Goal: Transaction & Acquisition: Purchase product/service

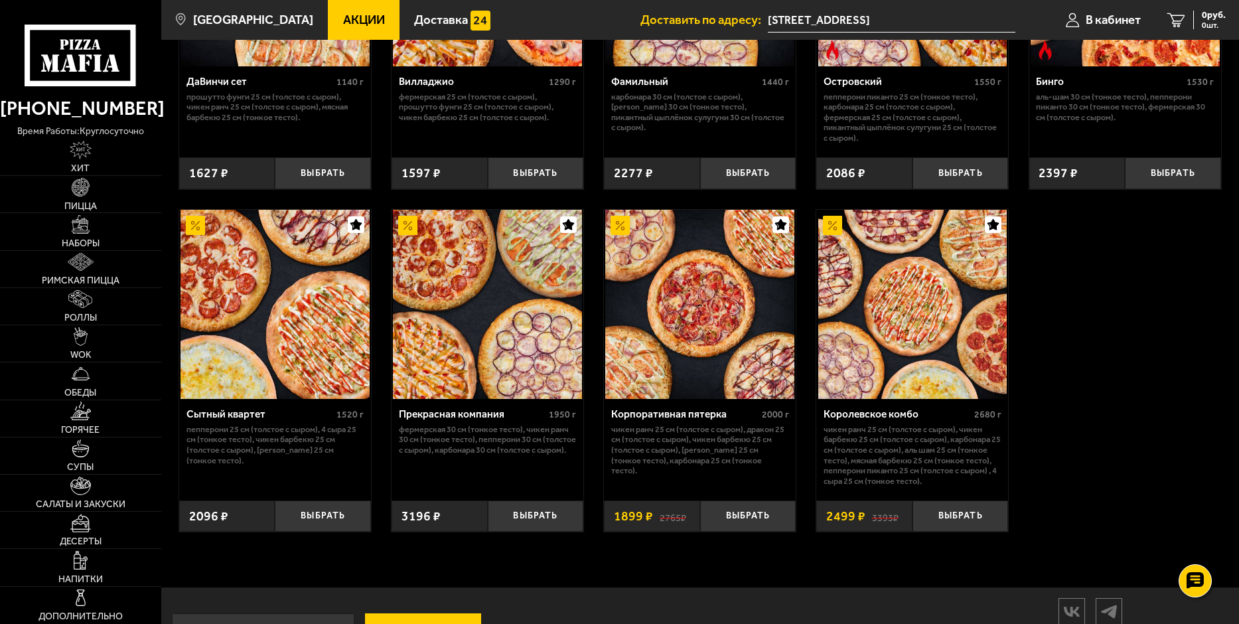
scroll to position [1170, 0]
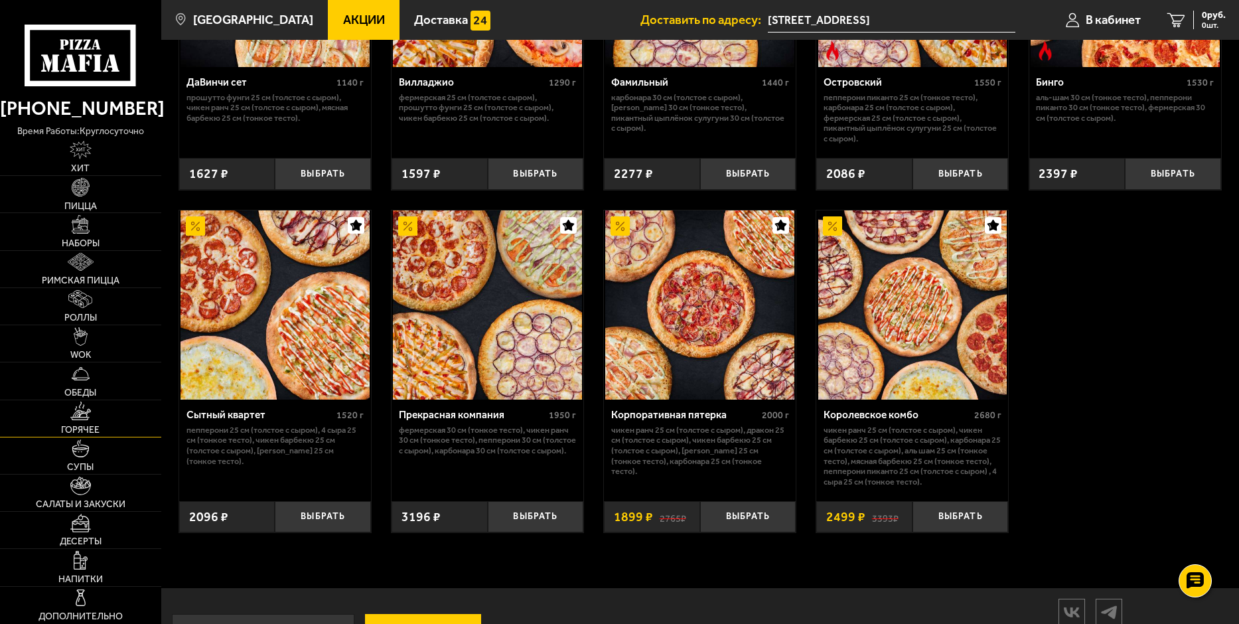
click at [70, 425] on span "Горячее" at bounding box center [80, 429] width 38 height 9
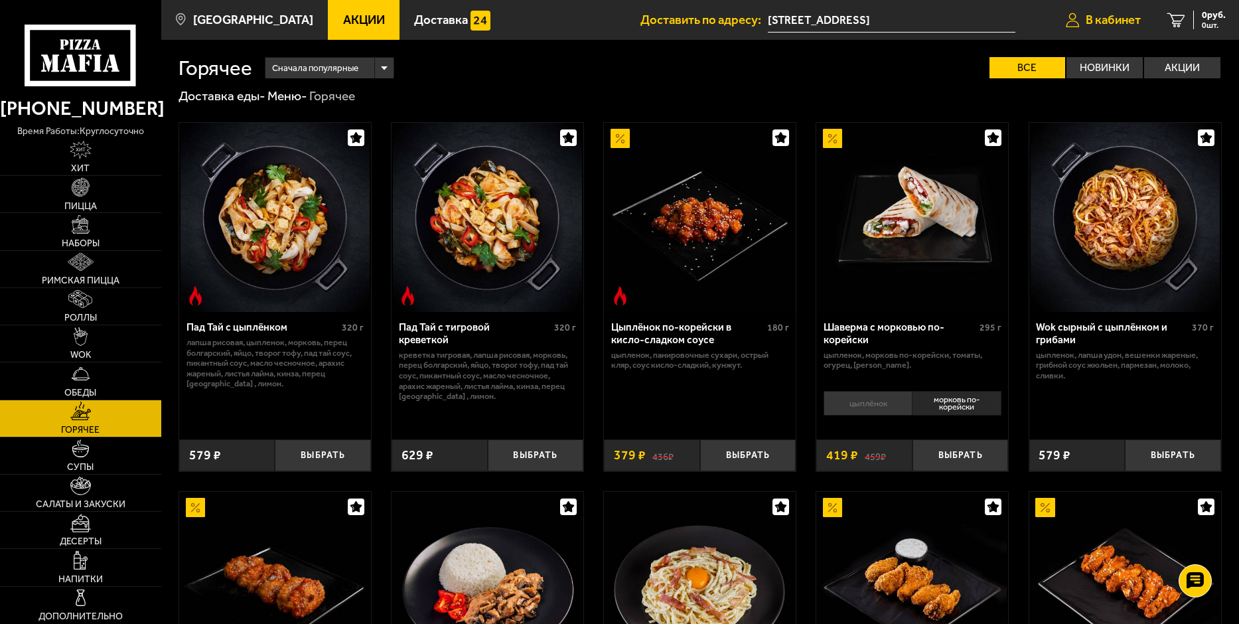
click at [1096, 22] on span "В кабинет" at bounding box center [1112, 20] width 55 height 13
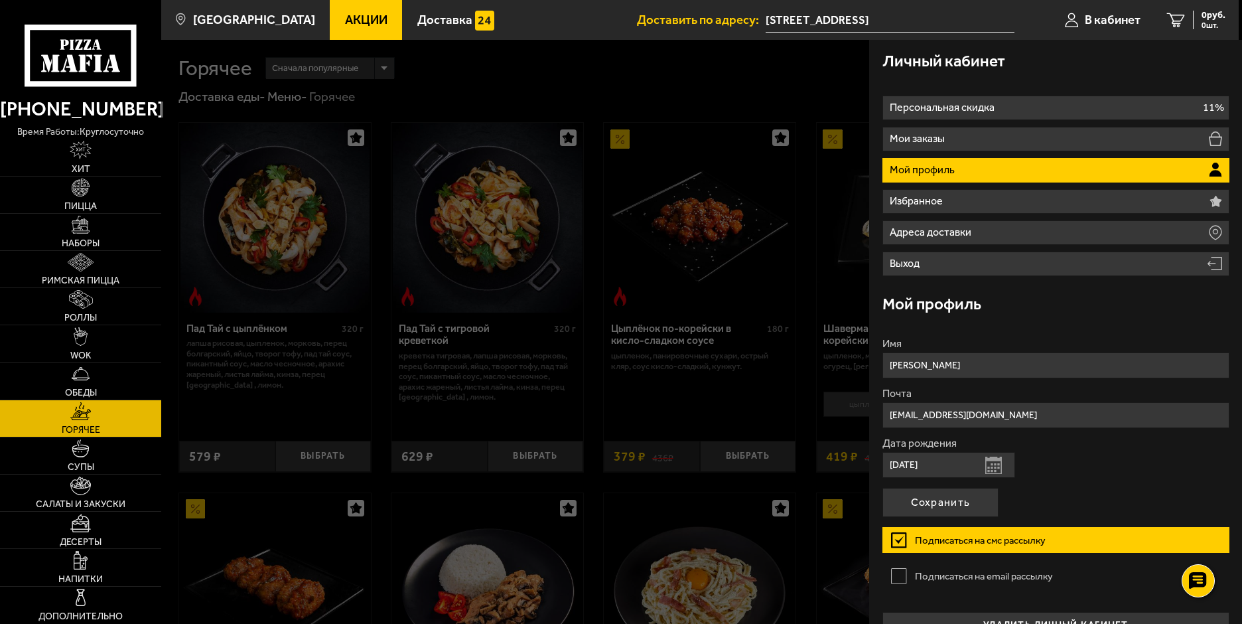
click at [75, 423] on link "Горячее" at bounding box center [80, 418] width 161 height 36
click at [460, 405] on div at bounding box center [782, 352] width 1242 height 624
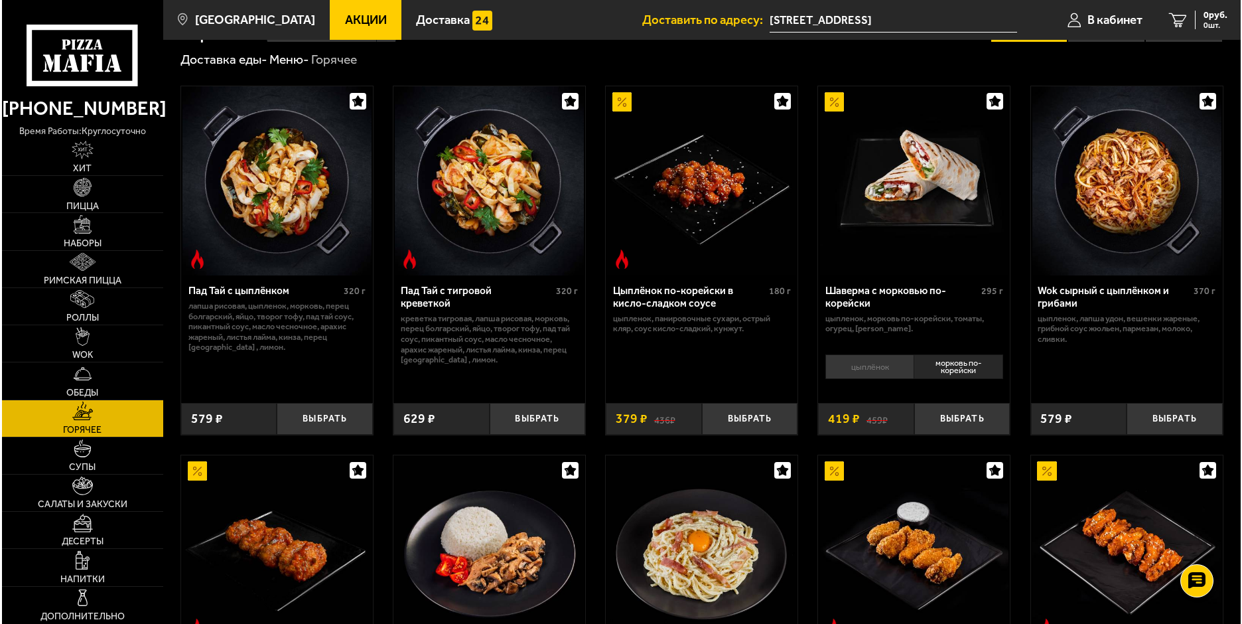
scroll to position [66, 0]
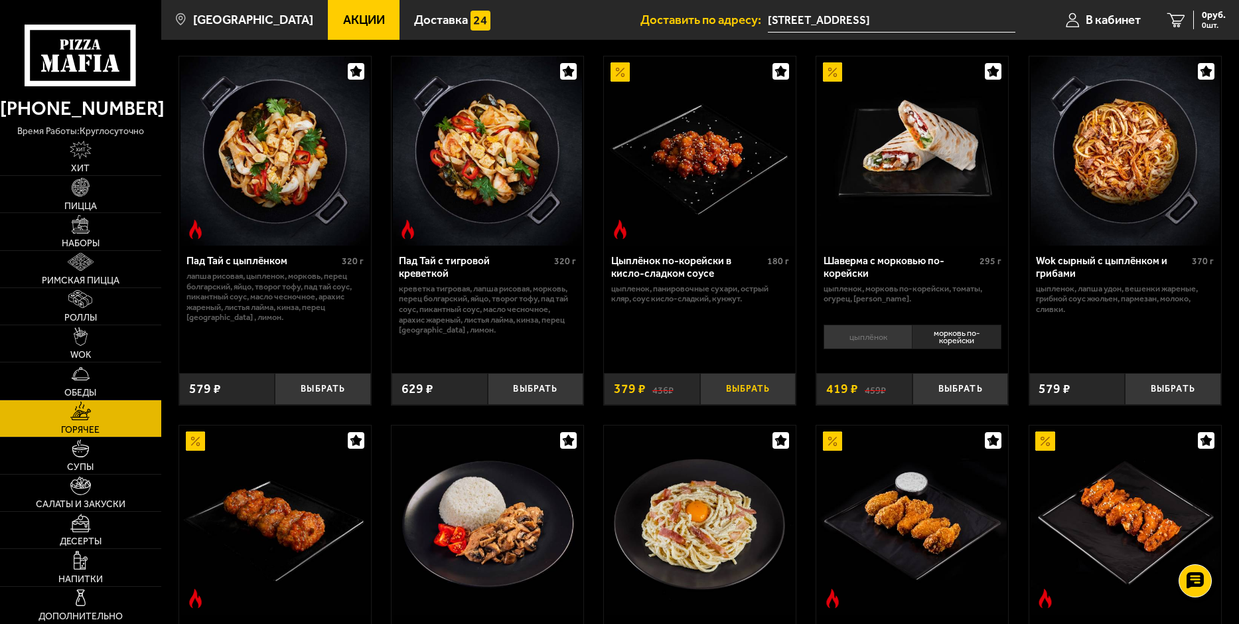
click at [740, 398] on button "Выбрать" at bounding box center [748, 389] width 96 height 32
click at [1123, 21] on span "В кабинет" at bounding box center [1102, 20] width 55 height 13
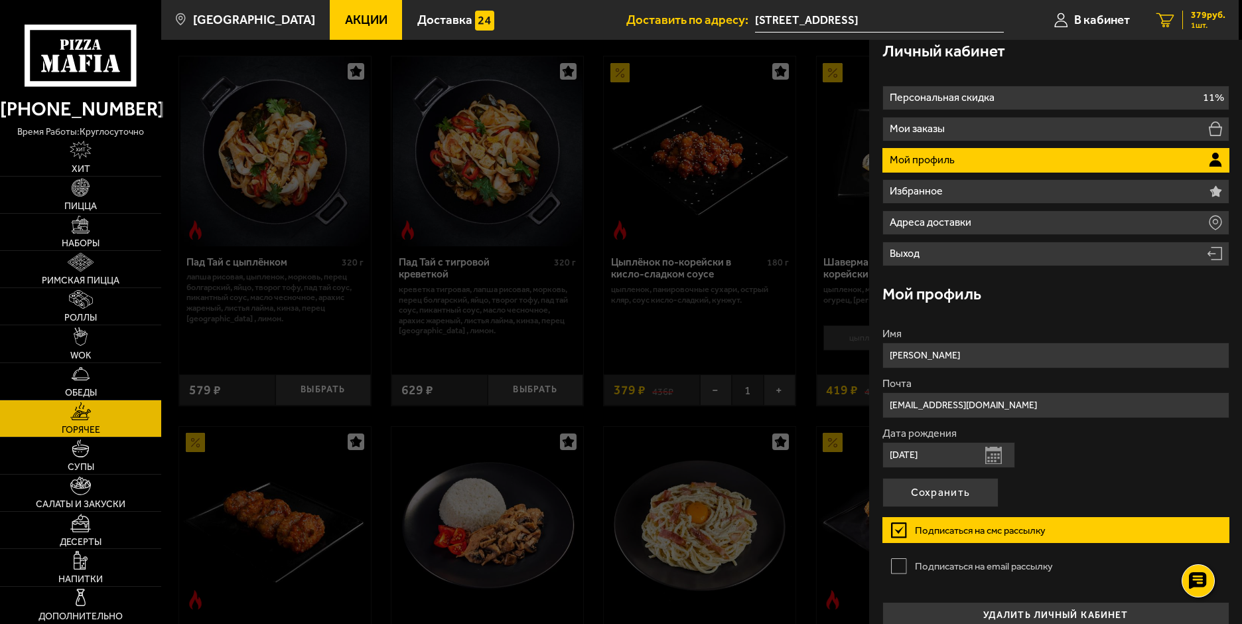
scroll to position [0, 0]
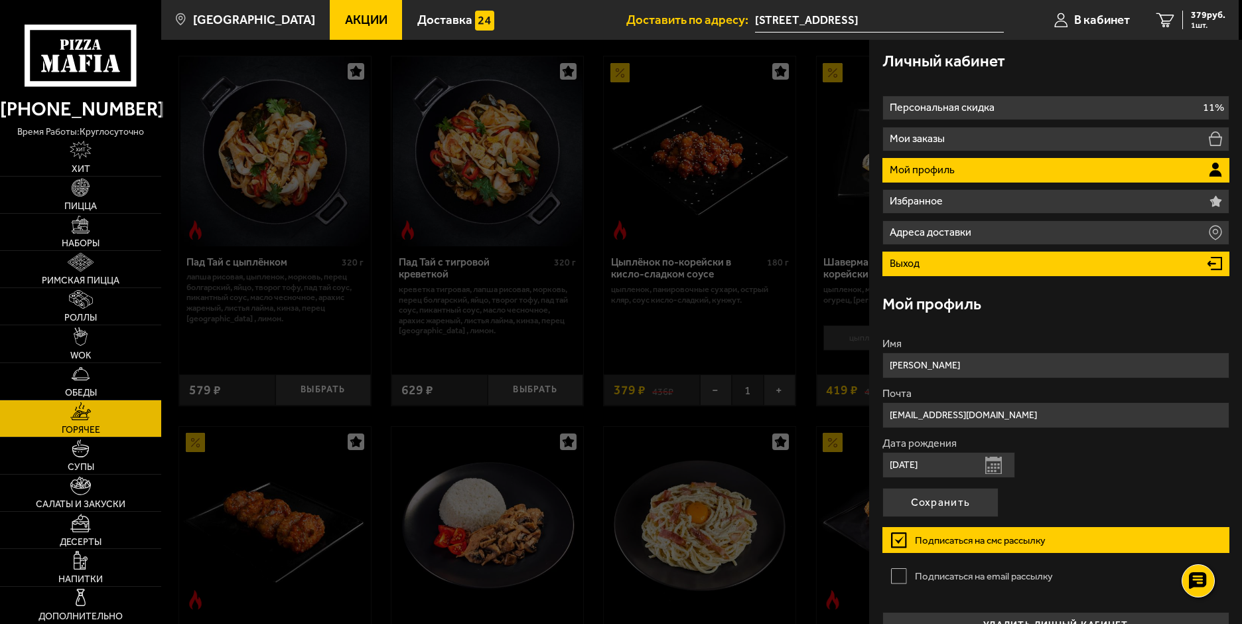
click at [933, 267] on li "Выход" at bounding box center [1055, 263] width 347 height 25
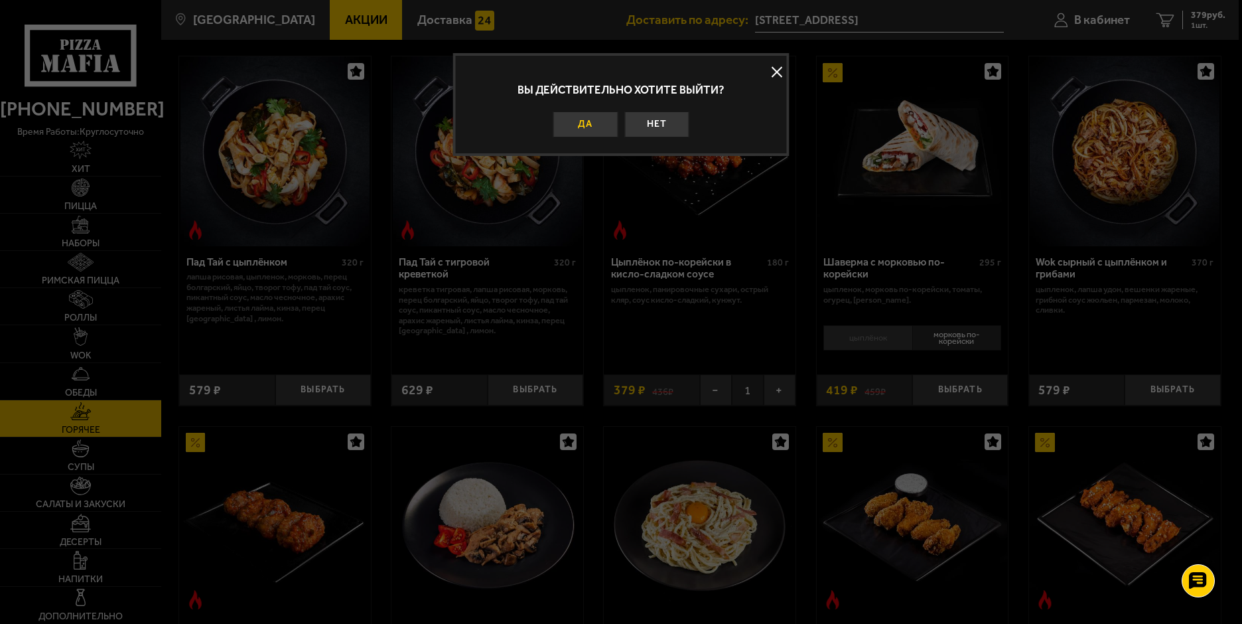
click at [569, 125] on button "Да" at bounding box center [585, 124] width 65 height 26
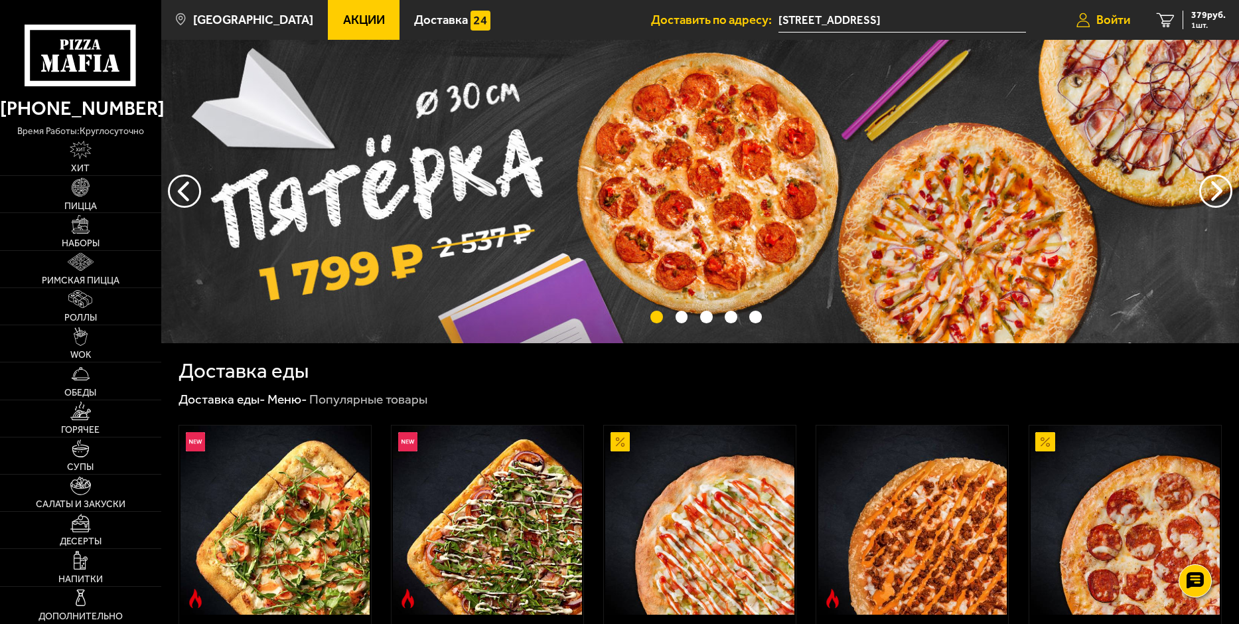
click at [1116, 19] on span "Войти" at bounding box center [1113, 20] width 34 height 13
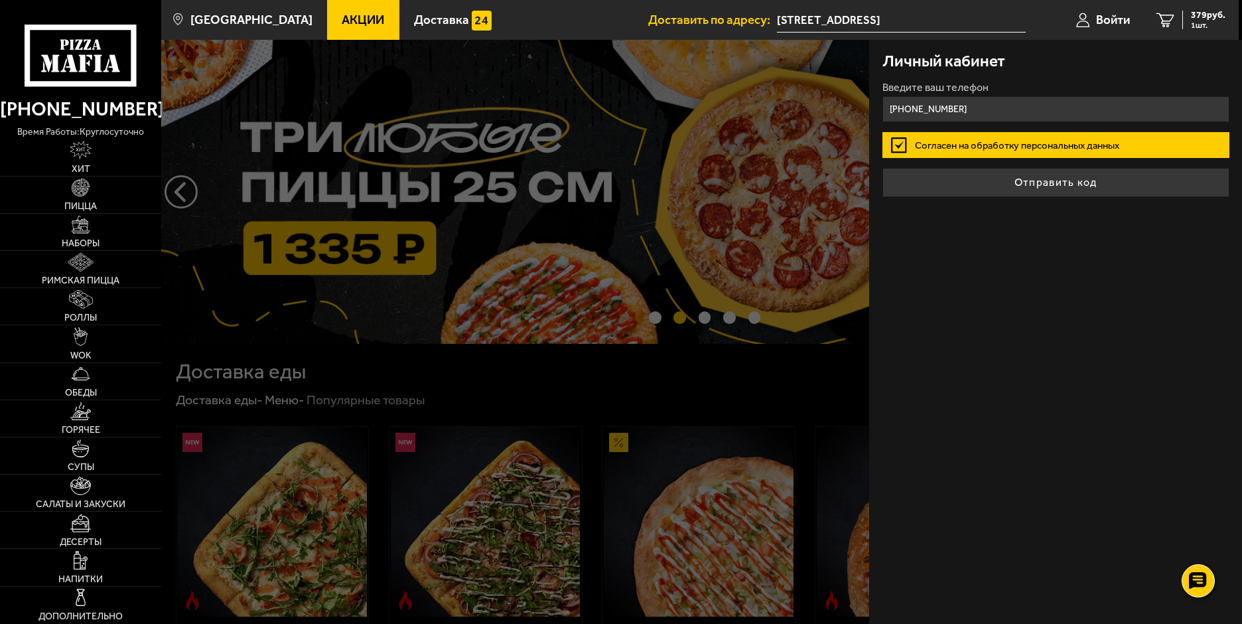
type input "[PHONE_NUMBER]"
click at [882, 168] on button "Отправить код" at bounding box center [1055, 182] width 347 height 29
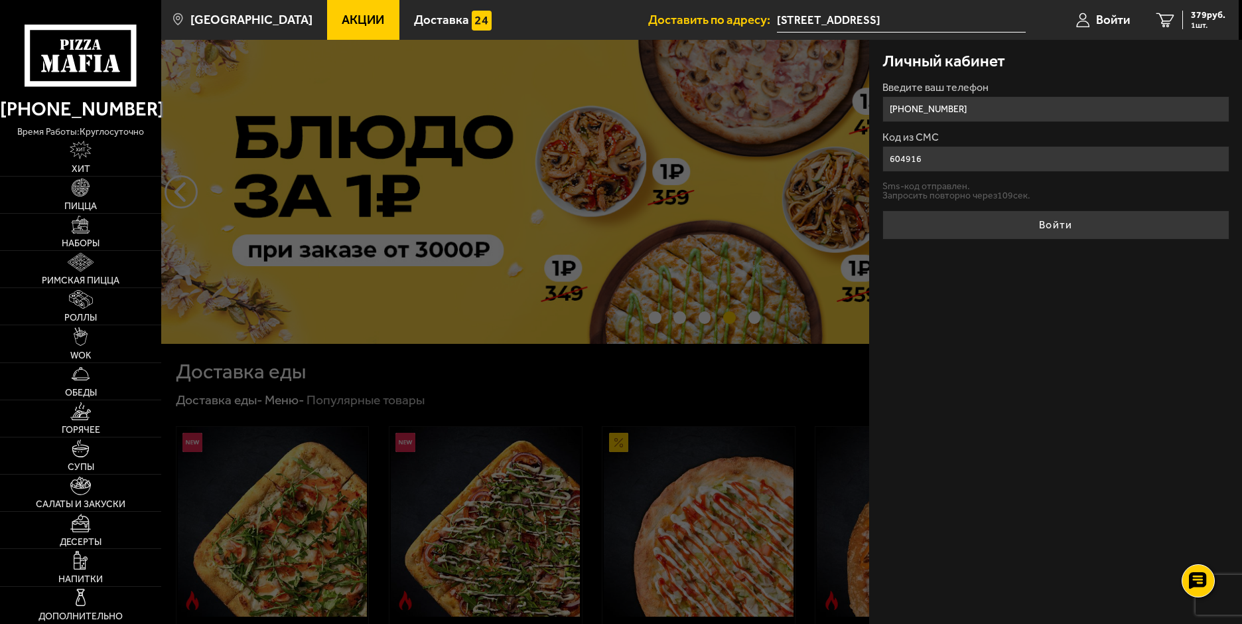
type input "604916"
click at [882, 210] on button "Войти" at bounding box center [1055, 224] width 347 height 29
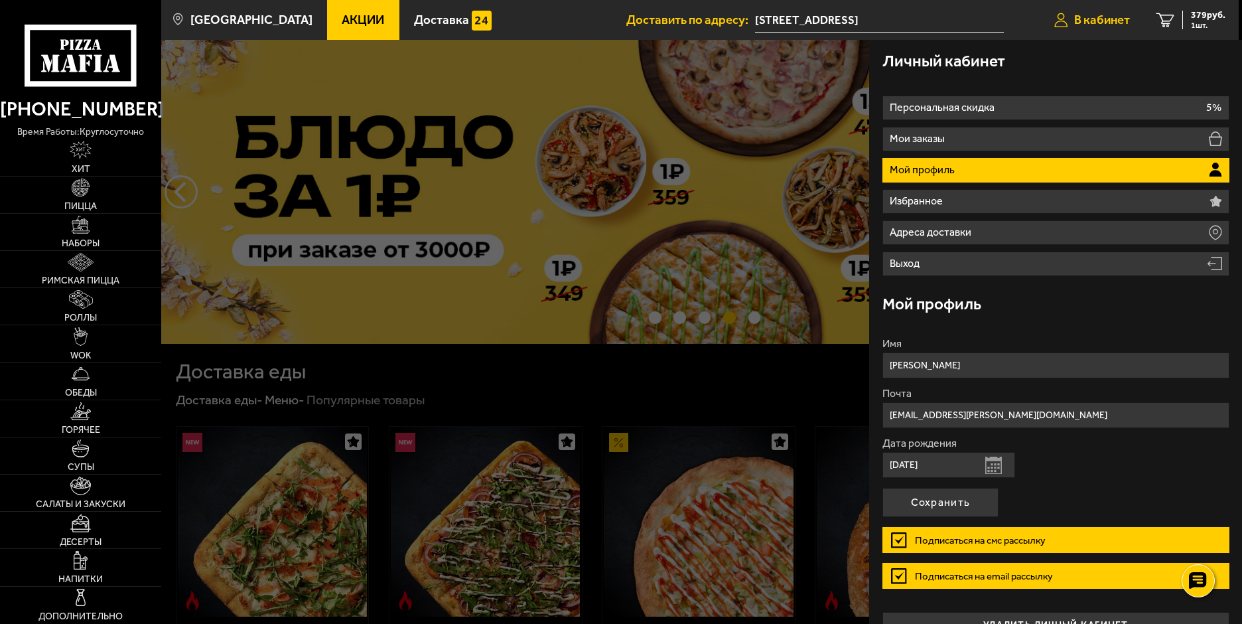
click at [1089, 18] on span "В кабинет" at bounding box center [1102, 20] width 56 height 13
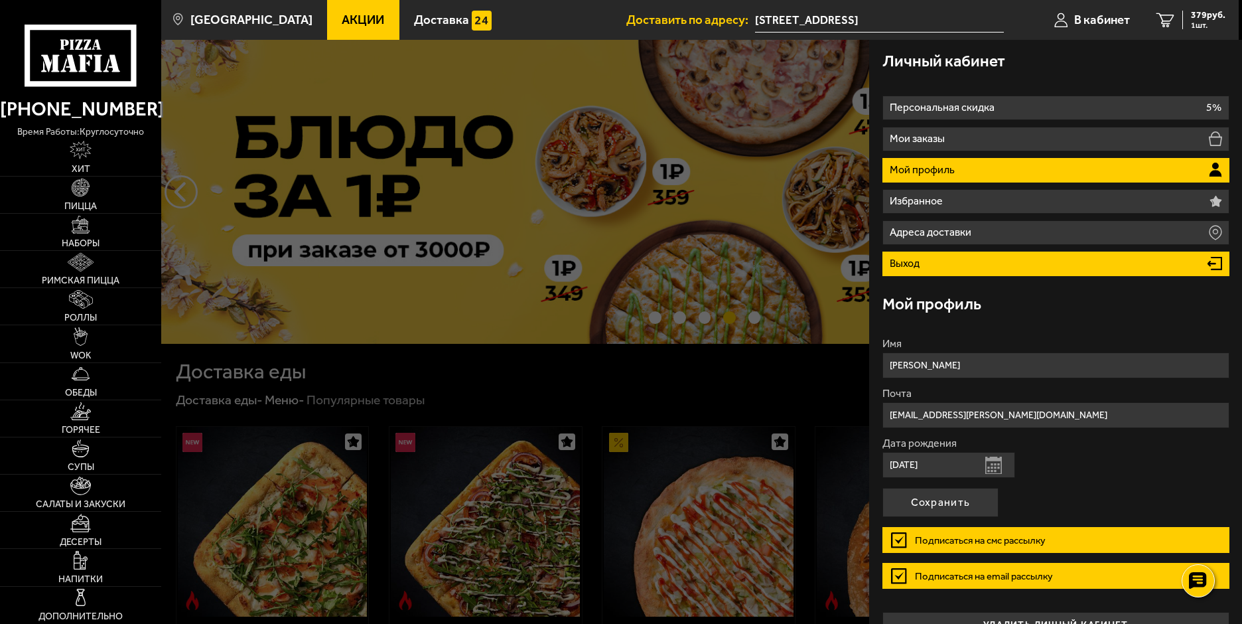
click at [929, 271] on li "Выход" at bounding box center [1055, 263] width 347 height 25
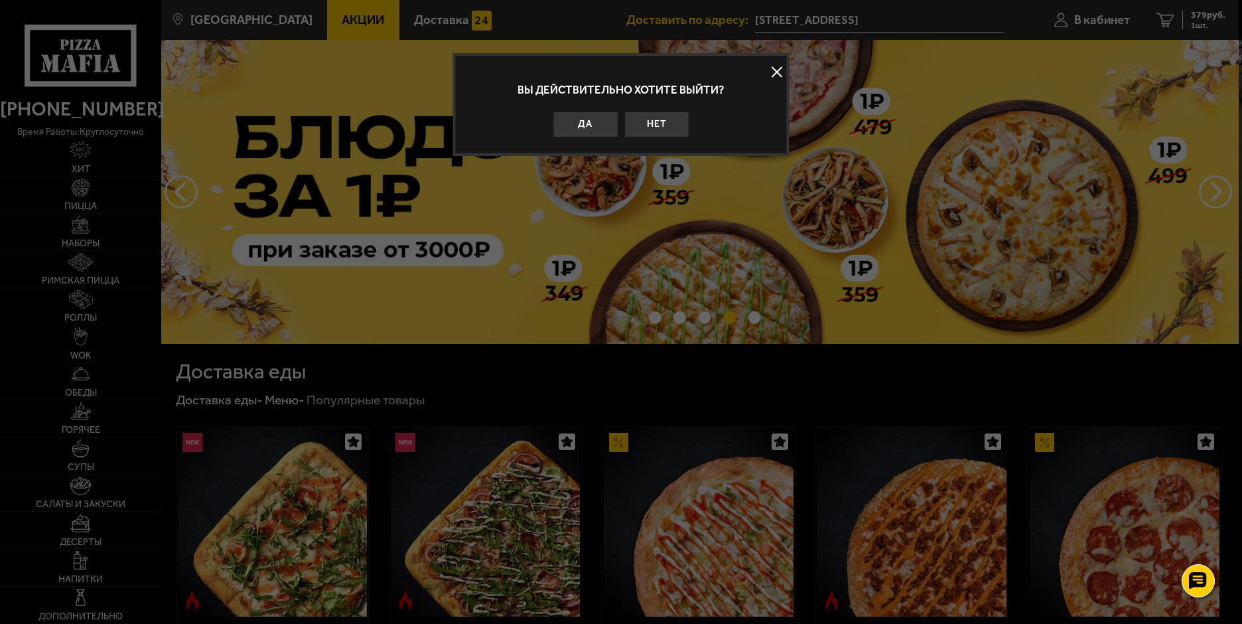
click at [1091, 20] on div at bounding box center [621, 312] width 1242 height 624
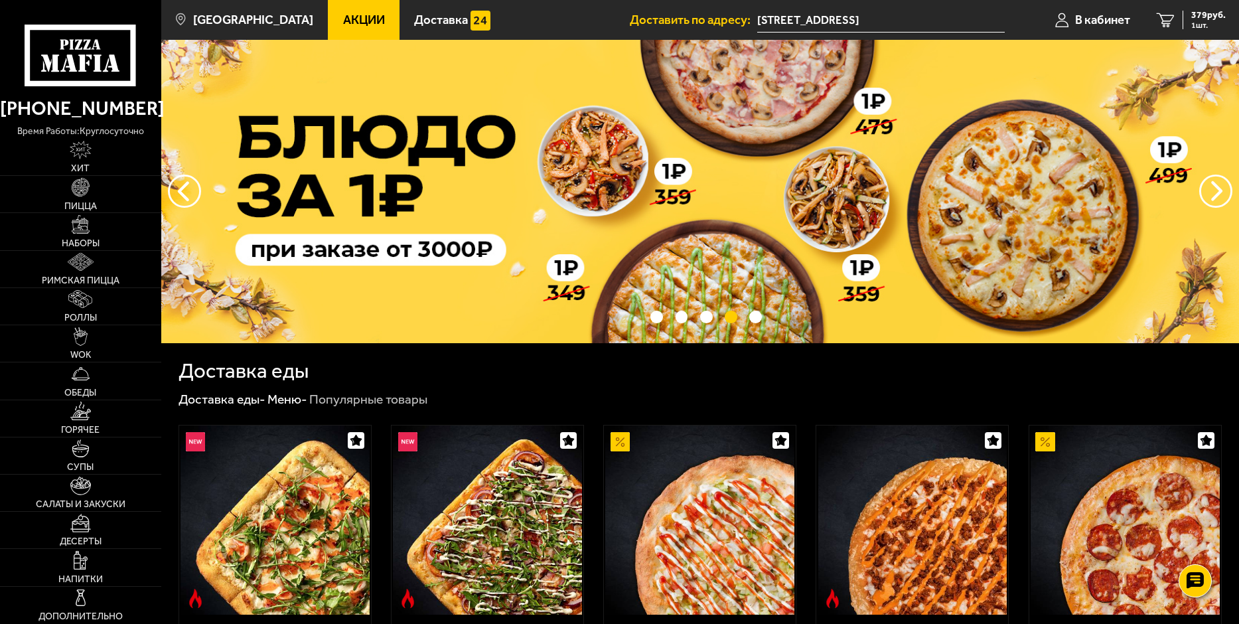
click at [1091, 20] on span "В кабинет" at bounding box center [1102, 20] width 55 height 13
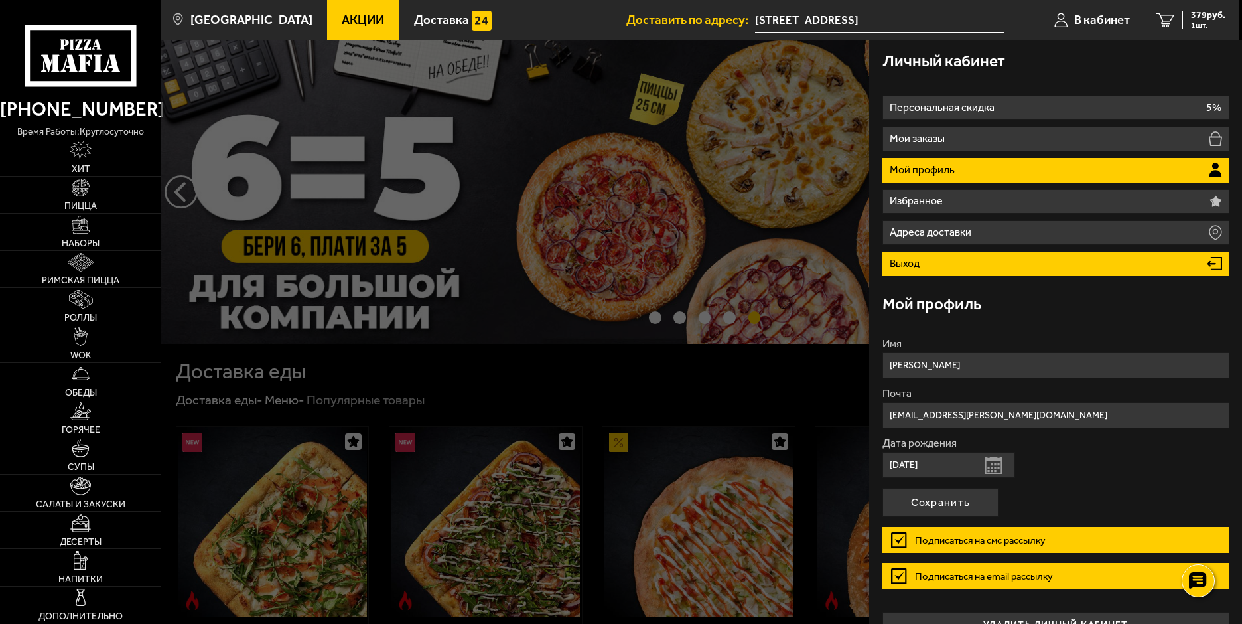
click at [948, 255] on li "Выход" at bounding box center [1055, 263] width 347 height 25
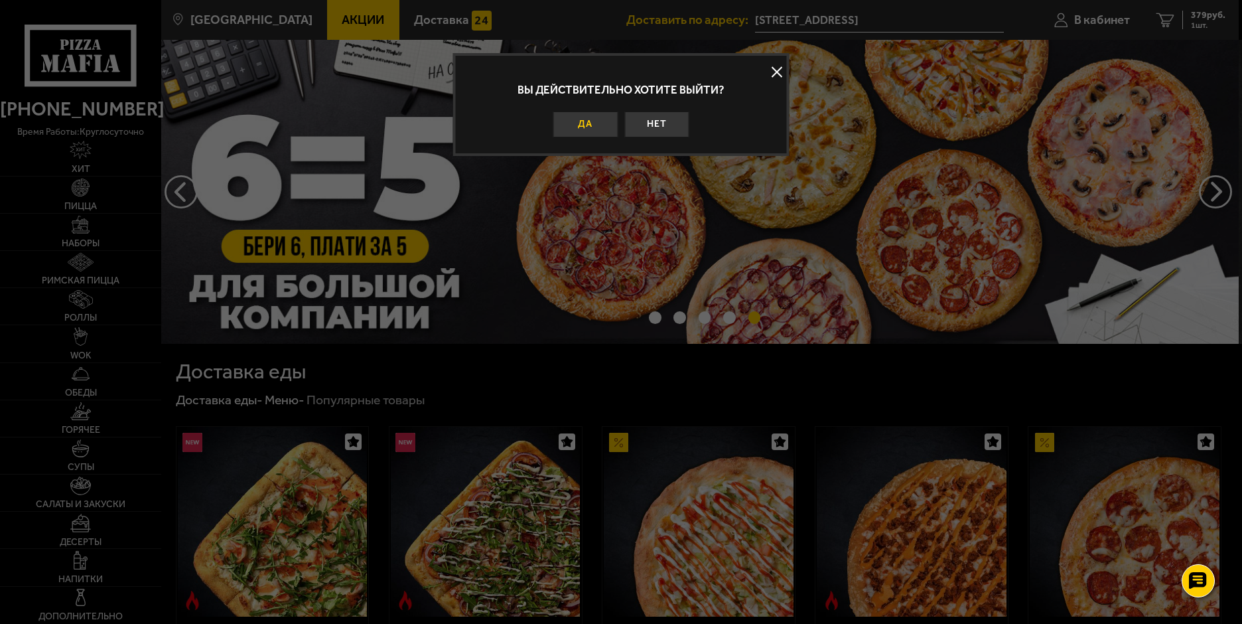
click at [577, 113] on button "Да" at bounding box center [585, 124] width 65 height 26
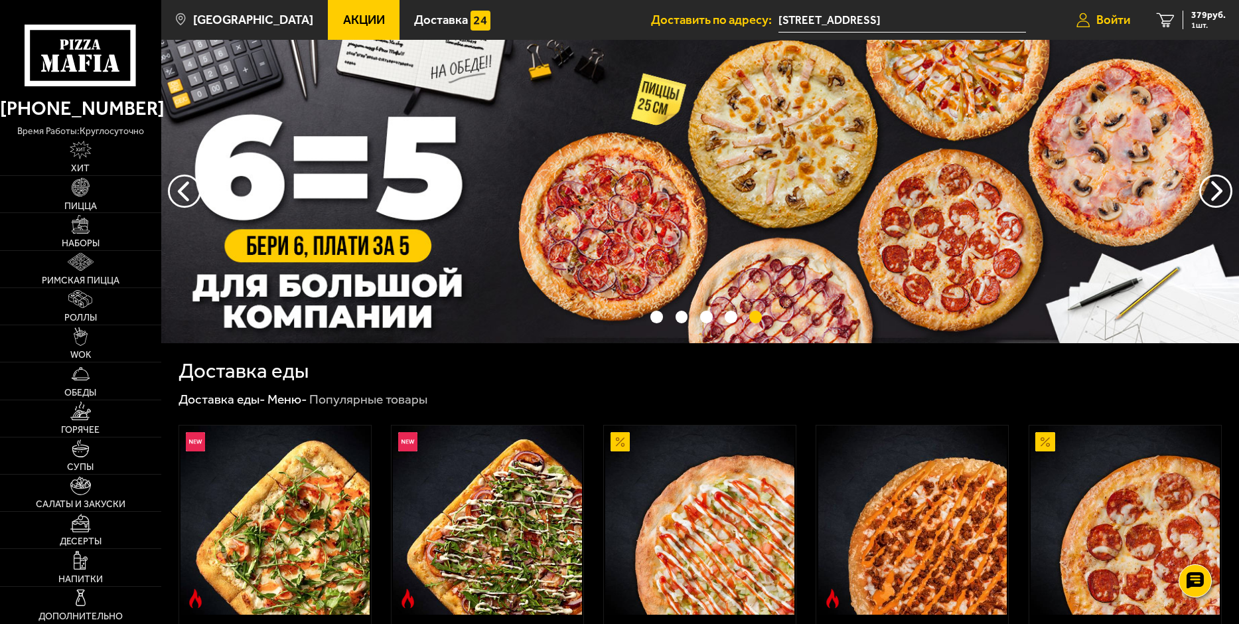
click at [1113, 6] on link "Войти" at bounding box center [1103, 20] width 80 height 40
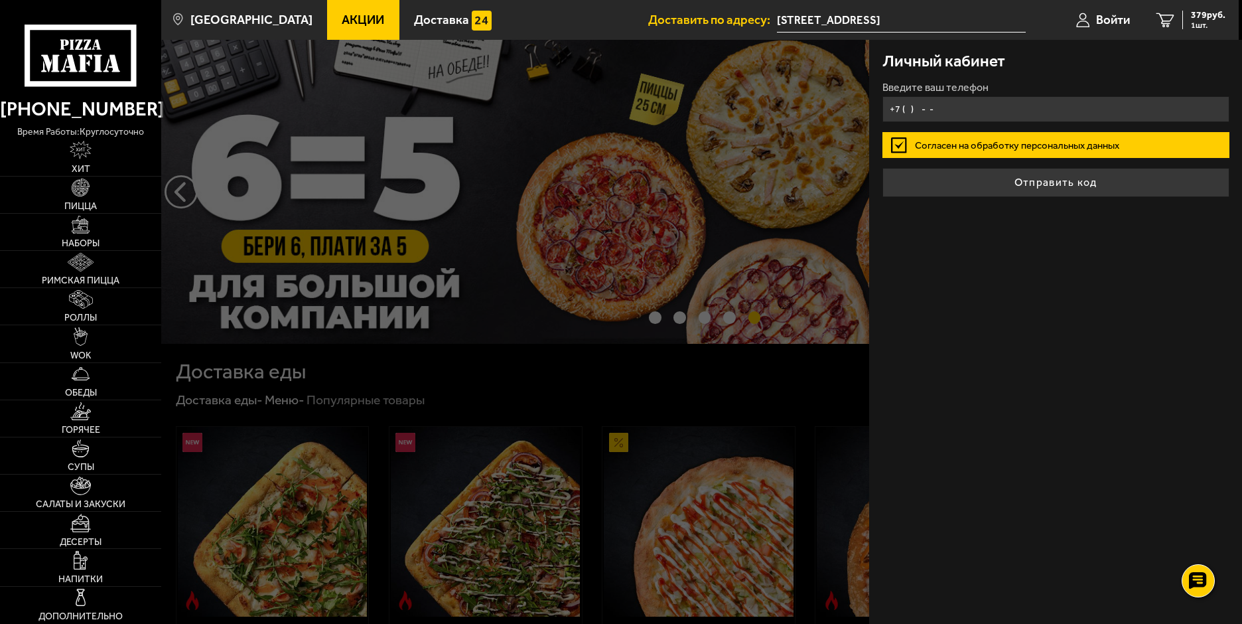
click at [1018, 110] on input "+7 ( ) - -" at bounding box center [1055, 109] width 347 height 26
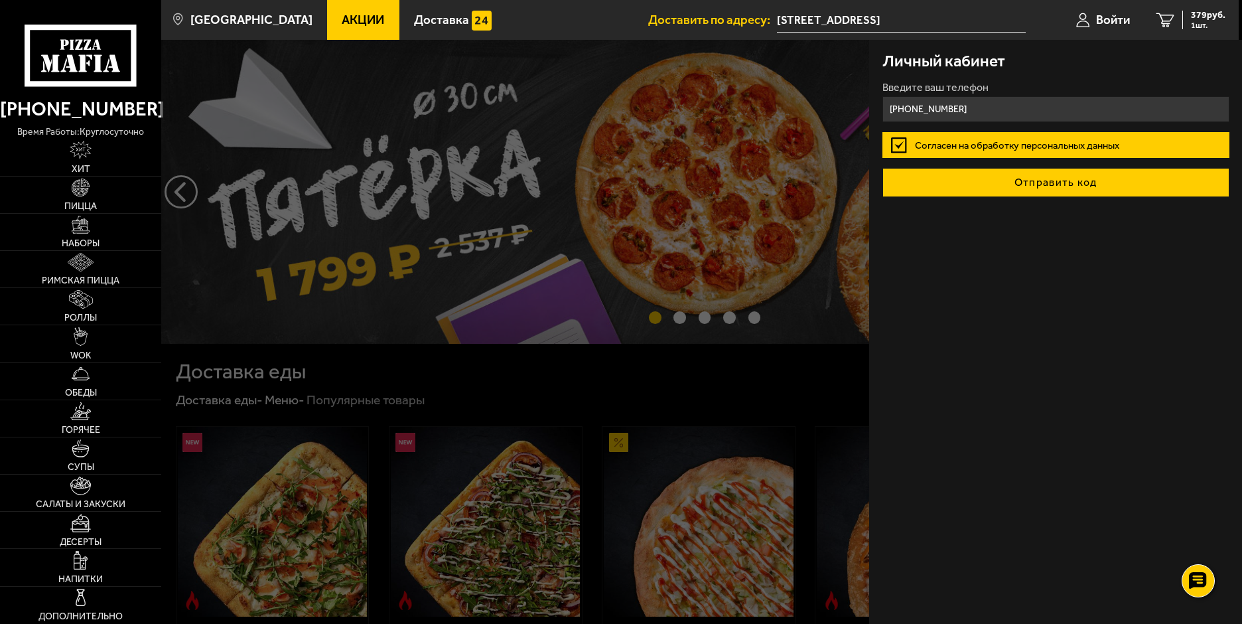
type input "[PHONE_NUMBER]"
click at [985, 191] on button "Отправить код" at bounding box center [1055, 182] width 347 height 29
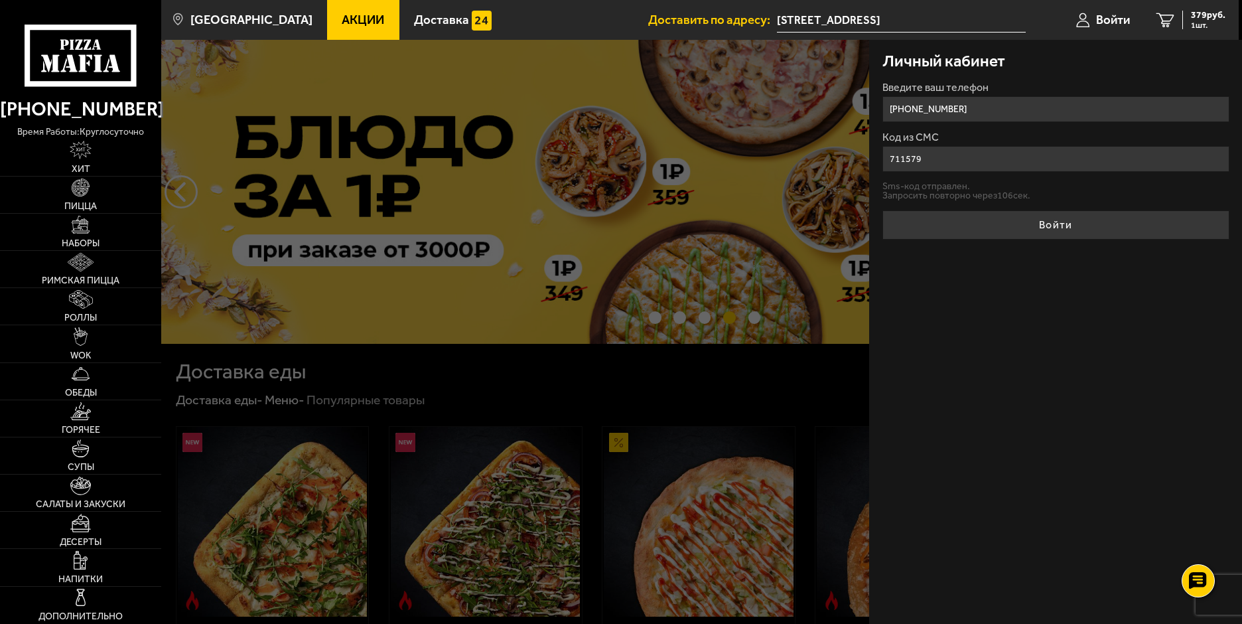
type input "711579"
click at [882, 210] on button "Войти" at bounding box center [1055, 224] width 347 height 29
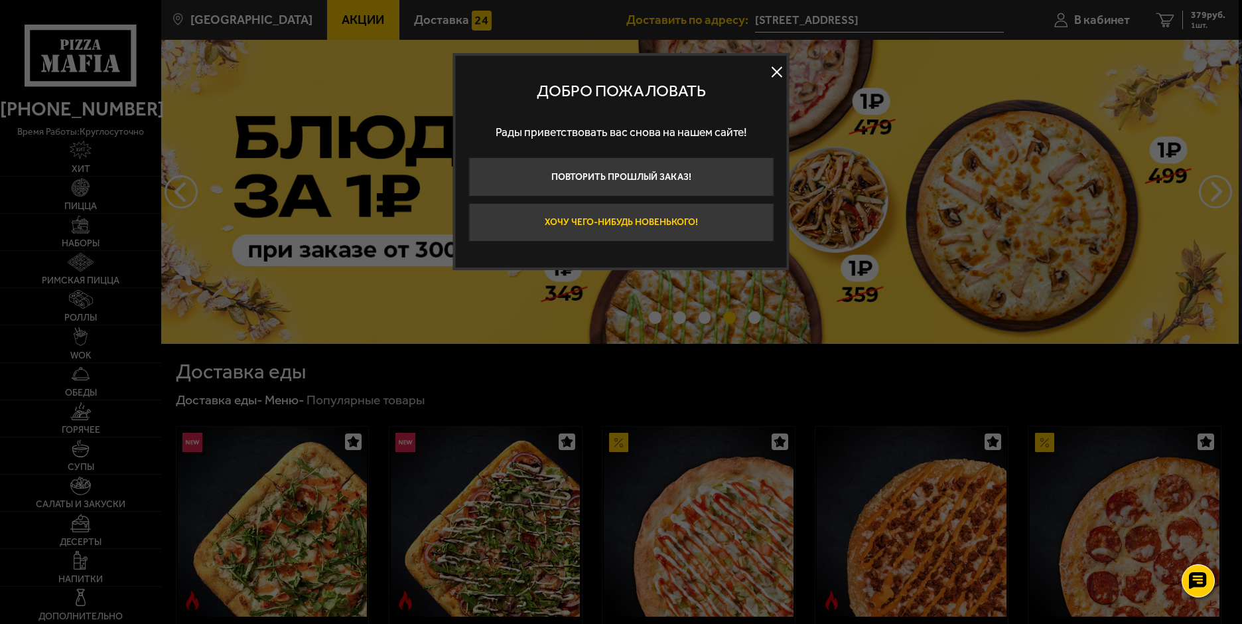
click at [668, 218] on button "Хочу чего-нибудь новенького!" at bounding box center [620, 222] width 305 height 39
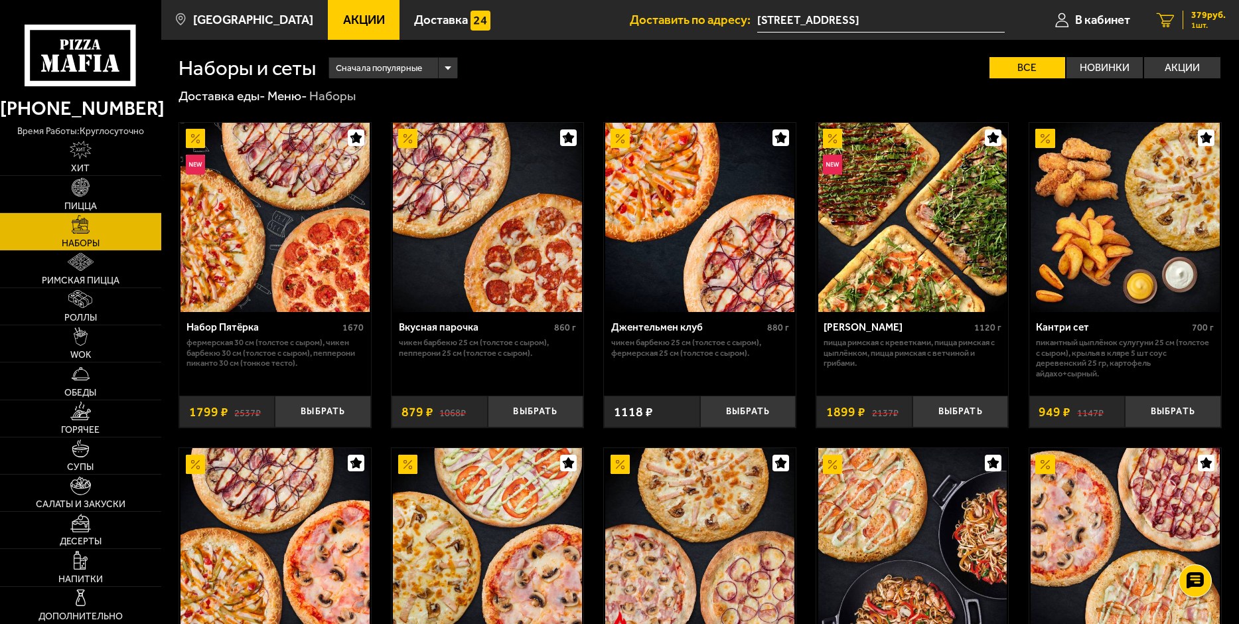
click at [1212, 15] on span "379 руб." at bounding box center [1208, 15] width 35 height 9
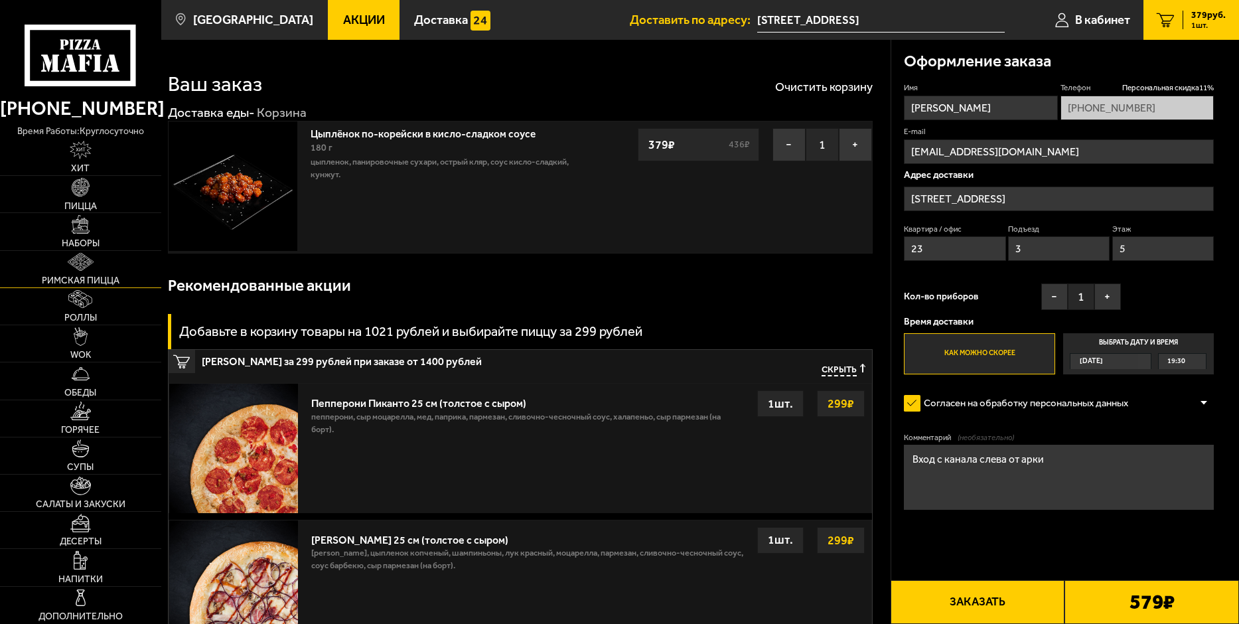
click at [69, 259] on img at bounding box center [81, 262] width 27 height 19
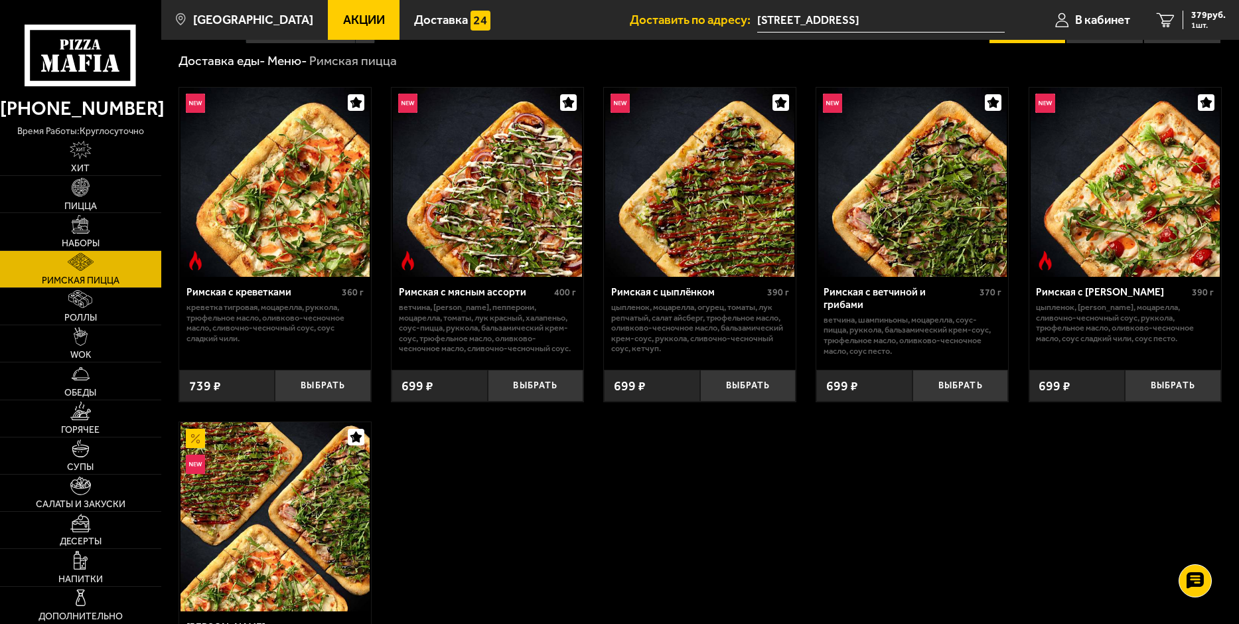
scroll to position [66, 0]
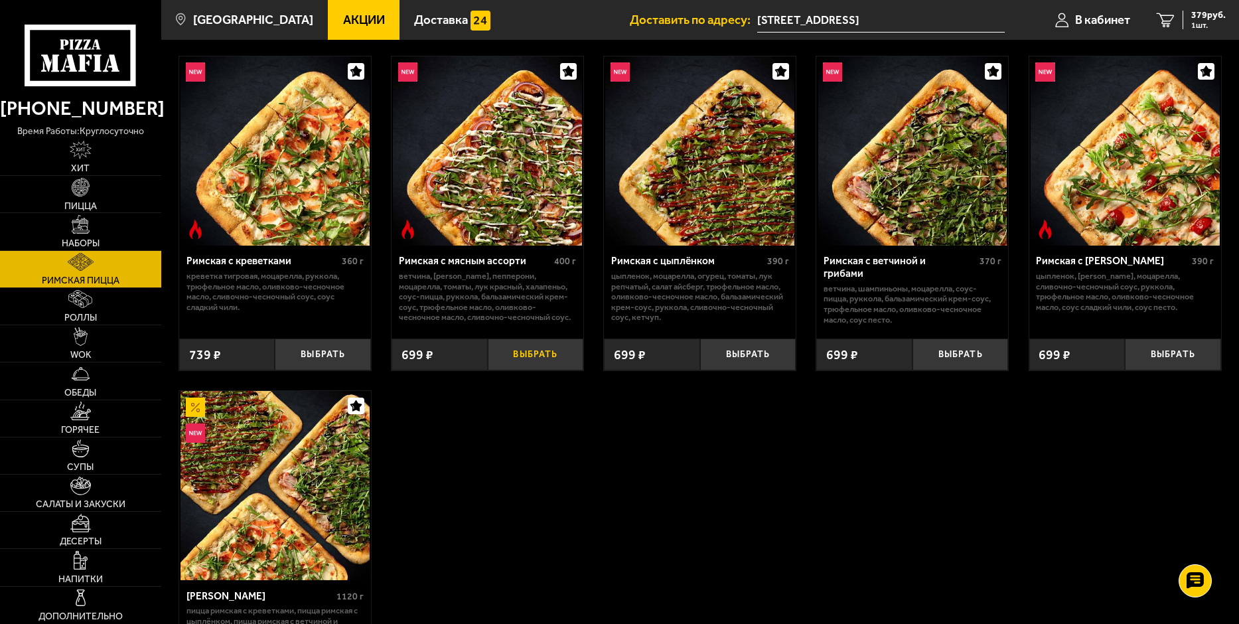
click at [539, 358] on button "Выбрать" at bounding box center [536, 354] width 96 height 32
click at [1192, 21] on span "2 шт." at bounding box center [1206, 25] width 40 height 8
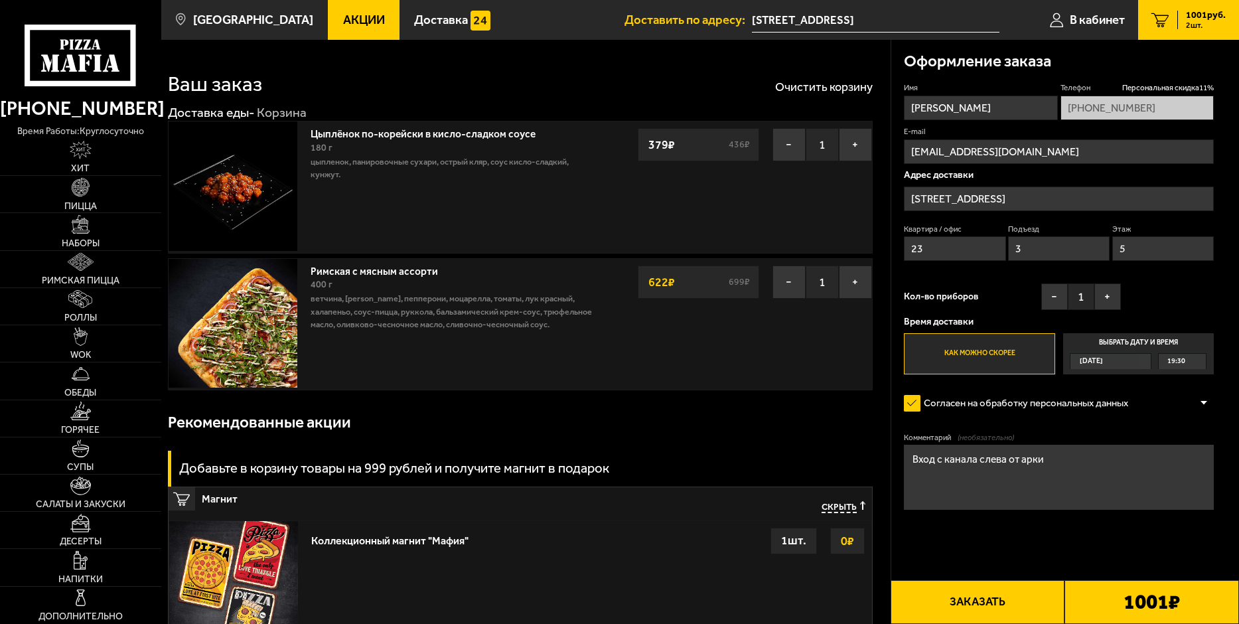
click at [242, 317] on img at bounding box center [233, 323] width 129 height 129
click at [89, 147] on img at bounding box center [81, 150] width 22 height 19
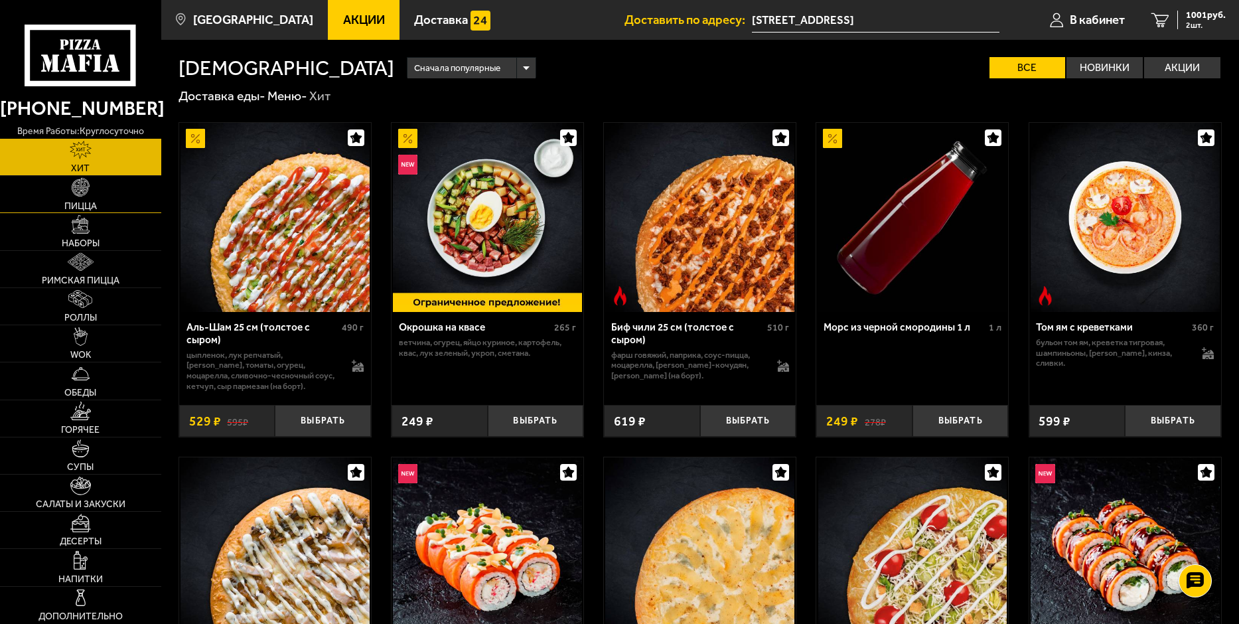
click at [88, 192] on img at bounding box center [81, 187] width 19 height 19
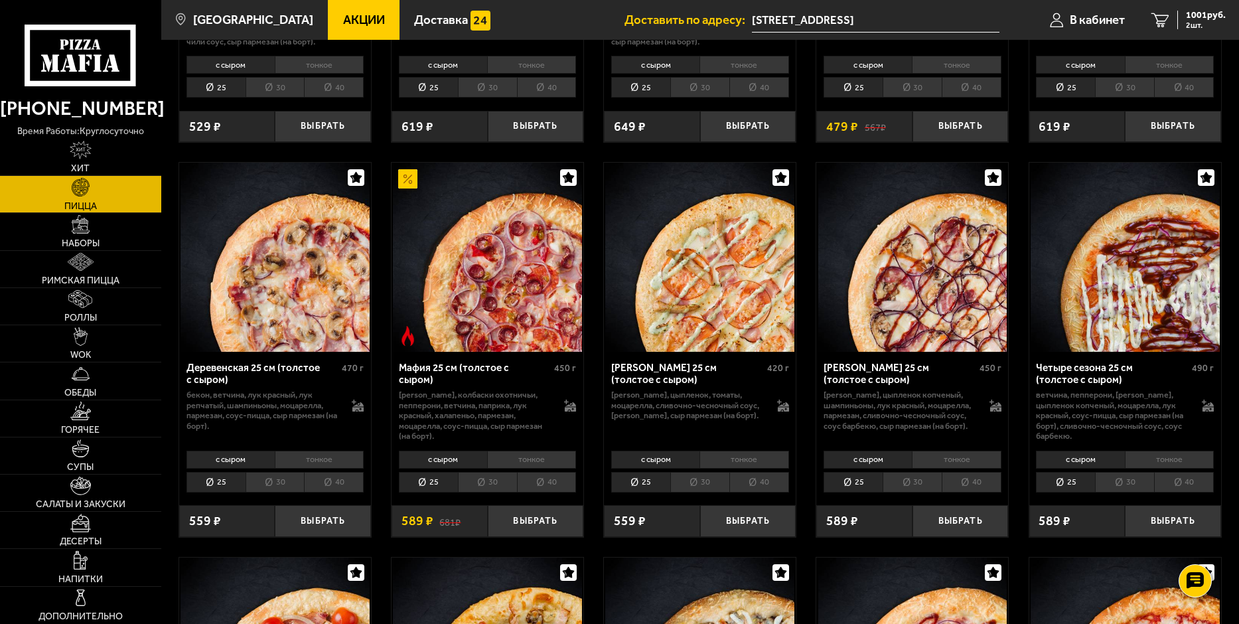
scroll to position [1128, 0]
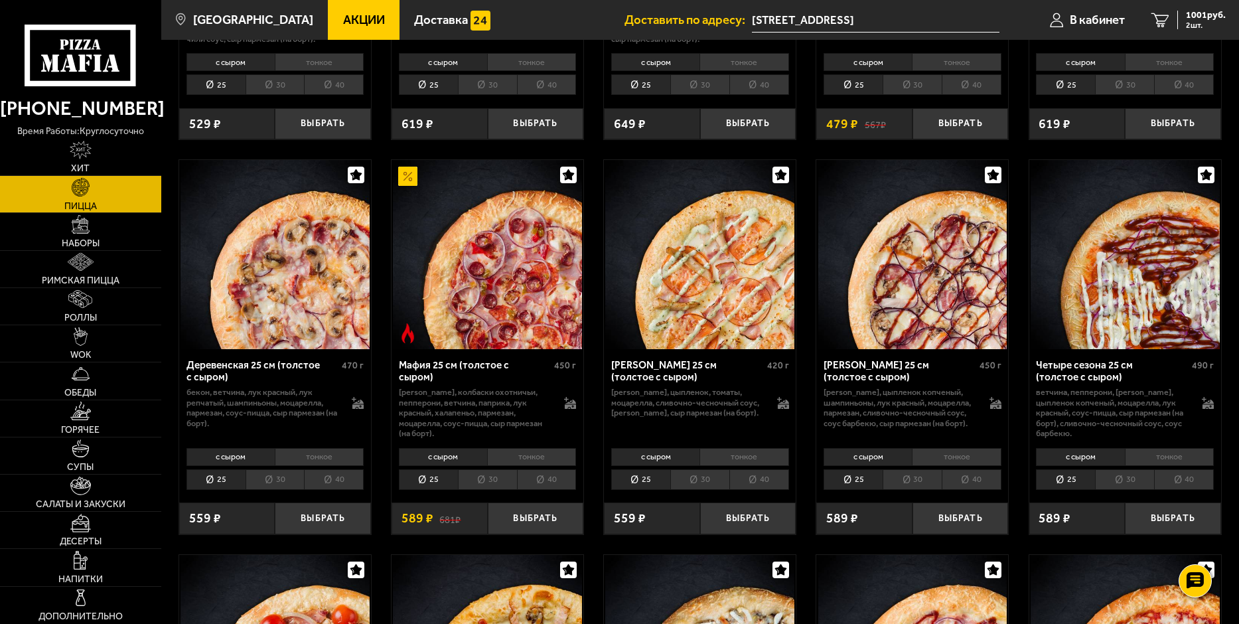
click at [502, 490] on li "30" at bounding box center [487, 479] width 59 height 21
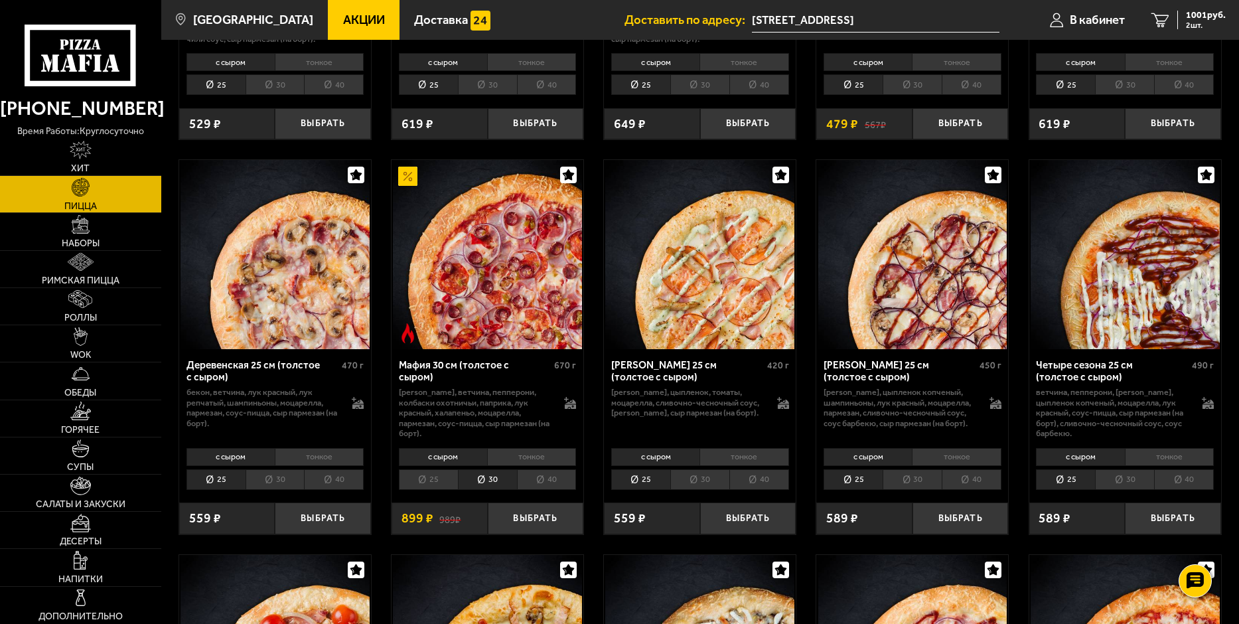
click at [536, 490] on li "40" at bounding box center [547, 479] width 60 height 21
click at [499, 490] on li "30" at bounding box center [487, 479] width 59 height 21
click at [536, 490] on li "40" at bounding box center [547, 479] width 60 height 21
click at [501, 490] on li "30" at bounding box center [487, 479] width 59 height 21
click at [535, 490] on li "40" at bounding box center [547, 479] width 60 height 21
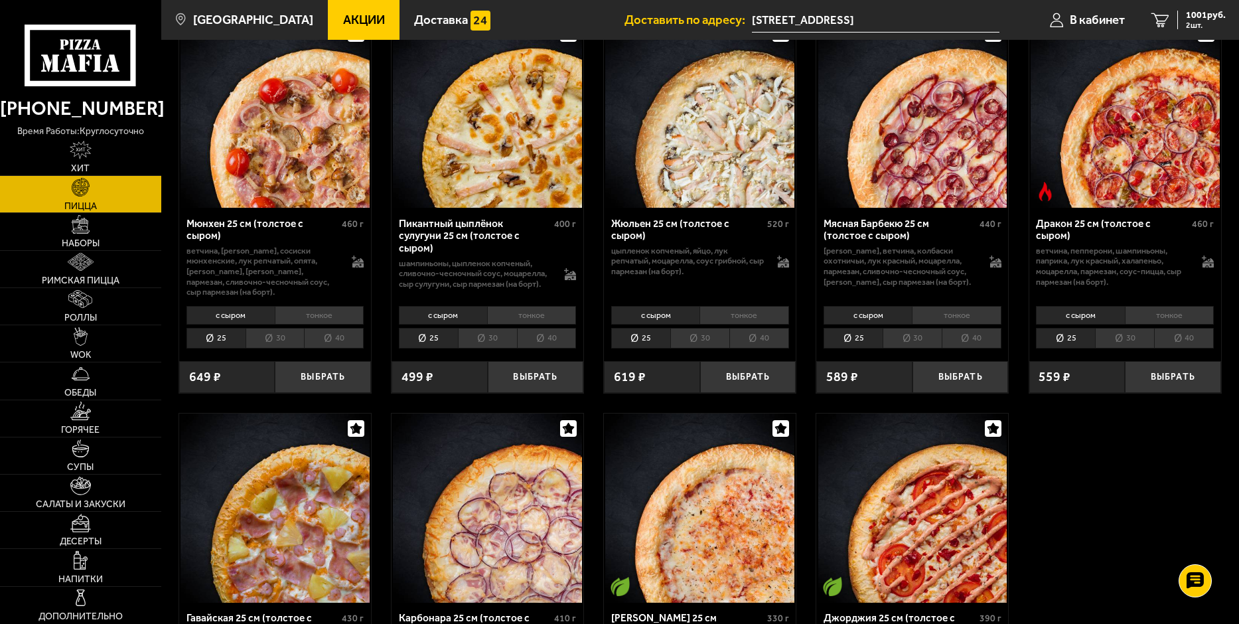
scroll to position [1592, 0]
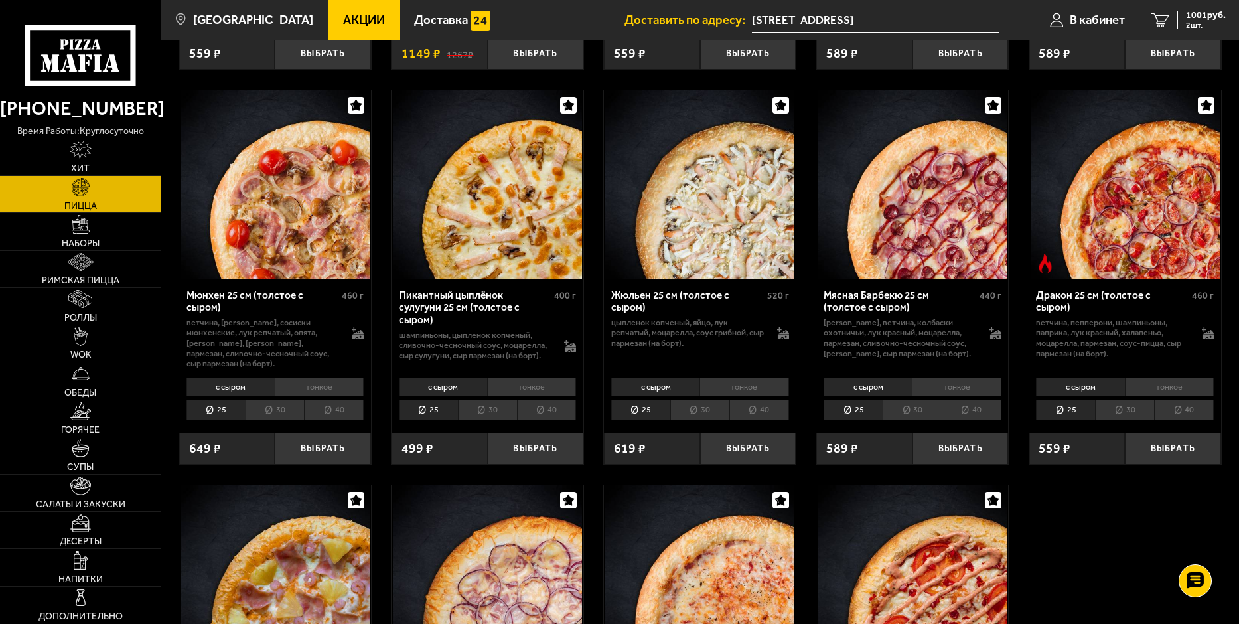
click at [973, 420] on li "40" at bounding box center [971, 409] width 60 height 21
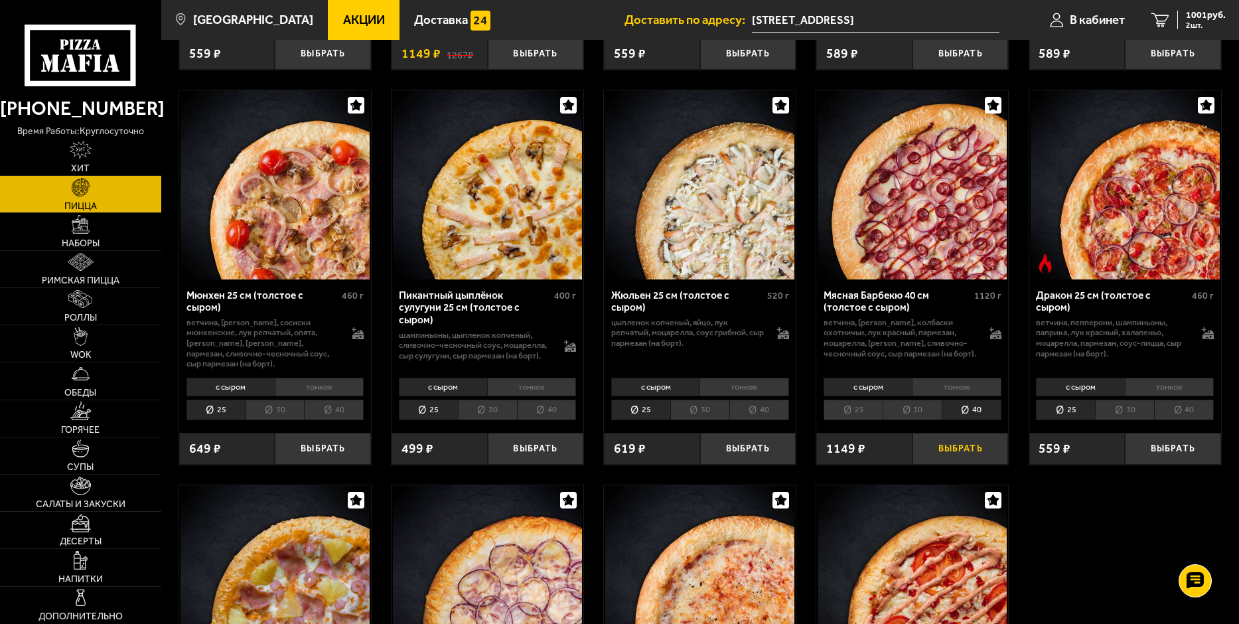
click at [961, 464] on button "Выбрать" at bounding box center [960, 449] width 96 height 32
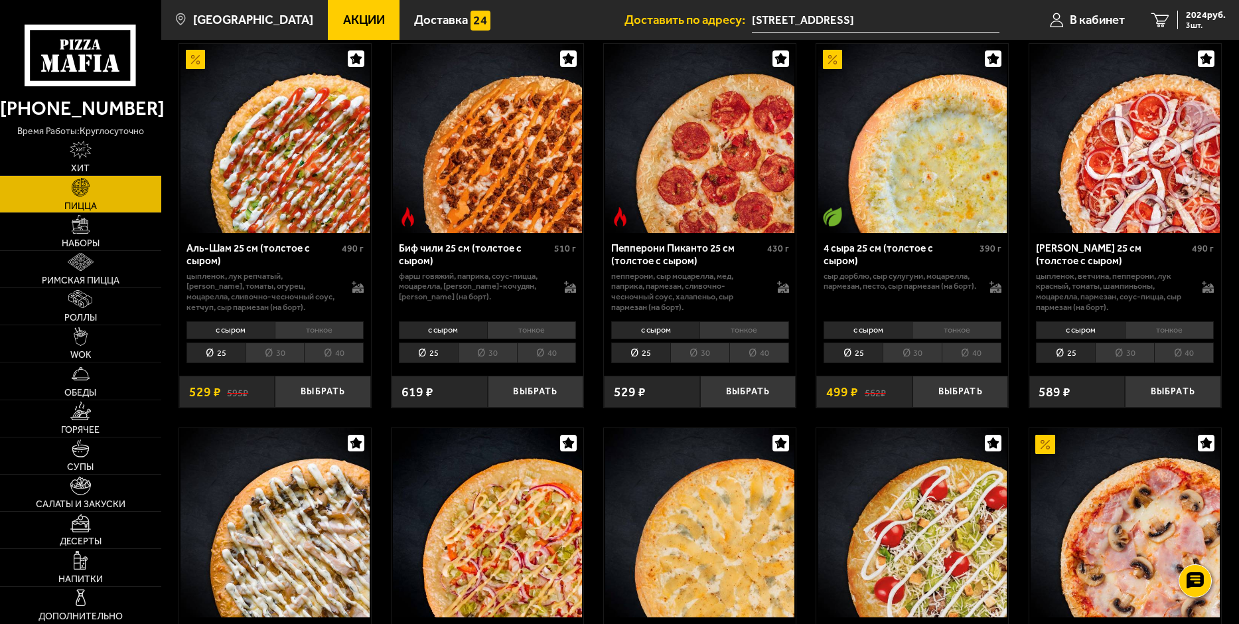
scroll to position [0, 0]
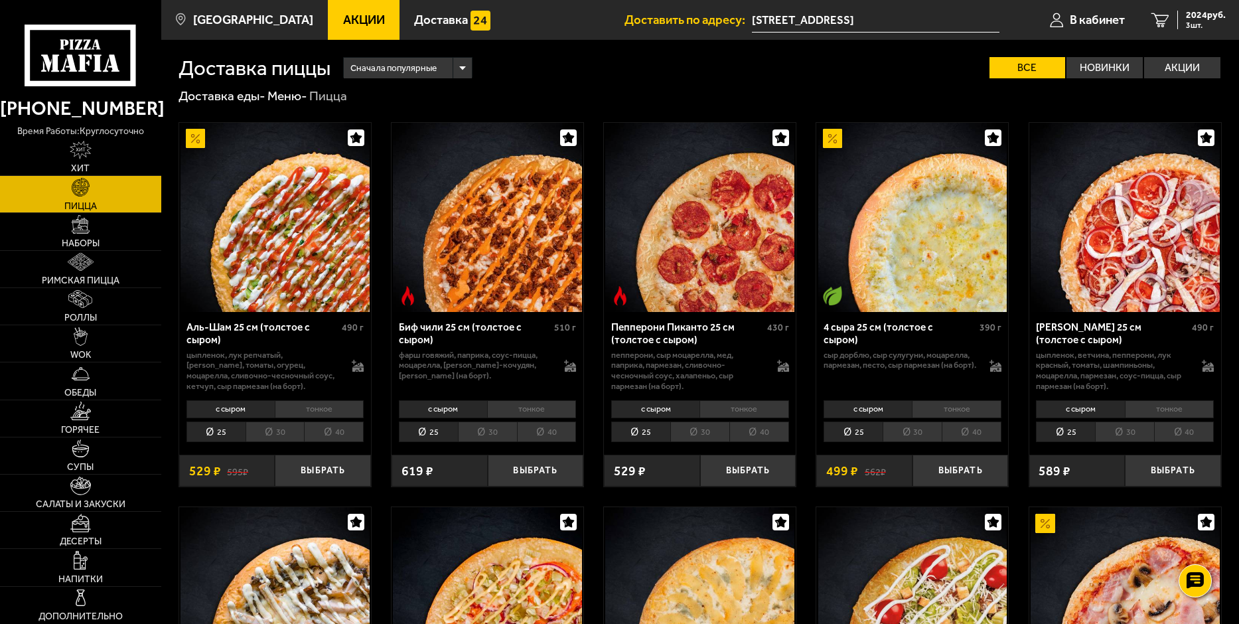
click at [924, 434] on li "30" at bounding box center [911, 431] width 59 height 21
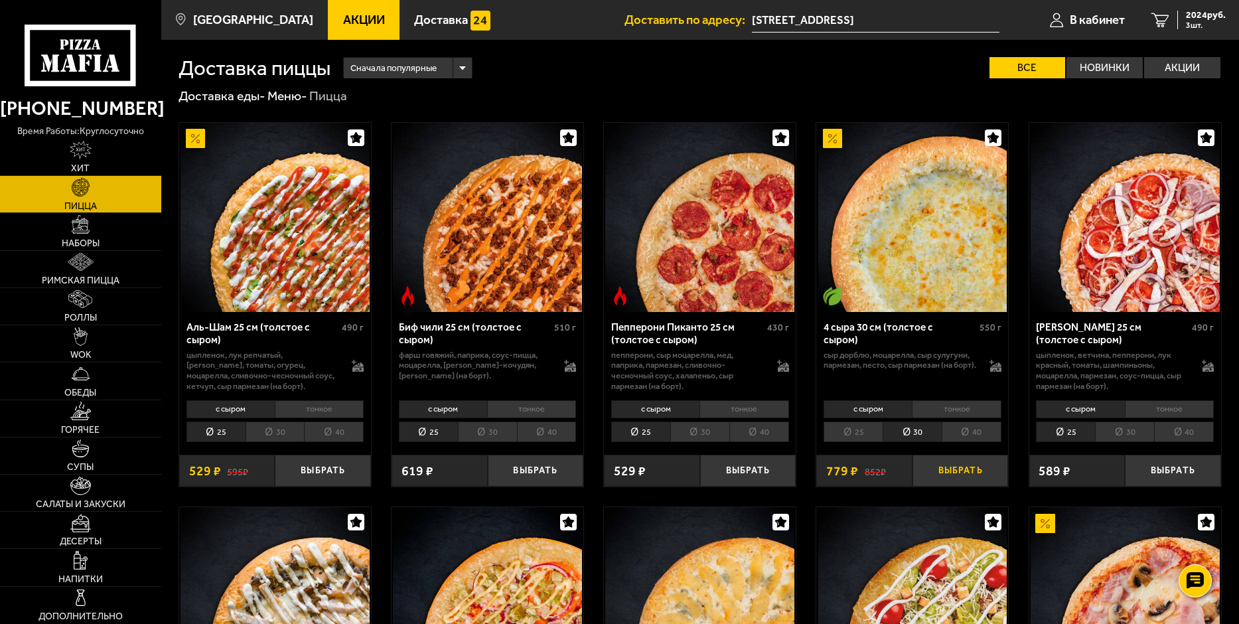
click at [957, 476] on button "Выбрать" at bounding box center [960, 470] width 96 height 32
click at [1198, 16] on span "2803 руб." at bounding box center [1206, 15] width 40 height 9
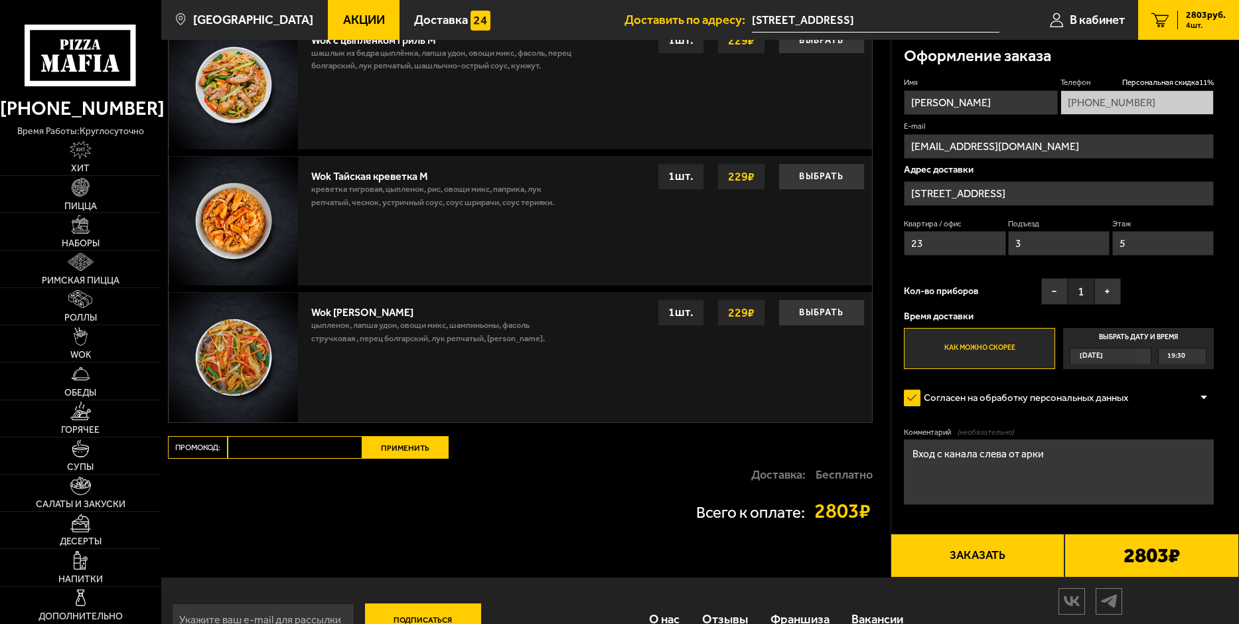
scroll to position [1370, 0]
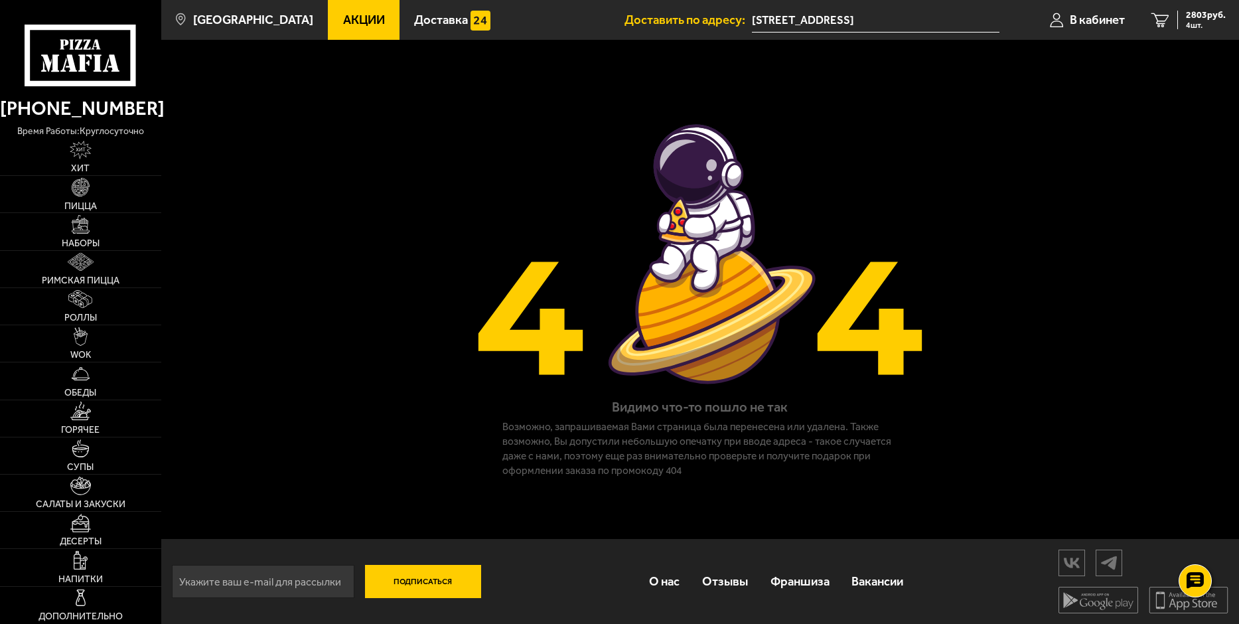
scroll to position [1, 0]
click at [1214, 21] on div "2803 руб. 4 шт." at bounding box center [1201, 20] width 48 height 19
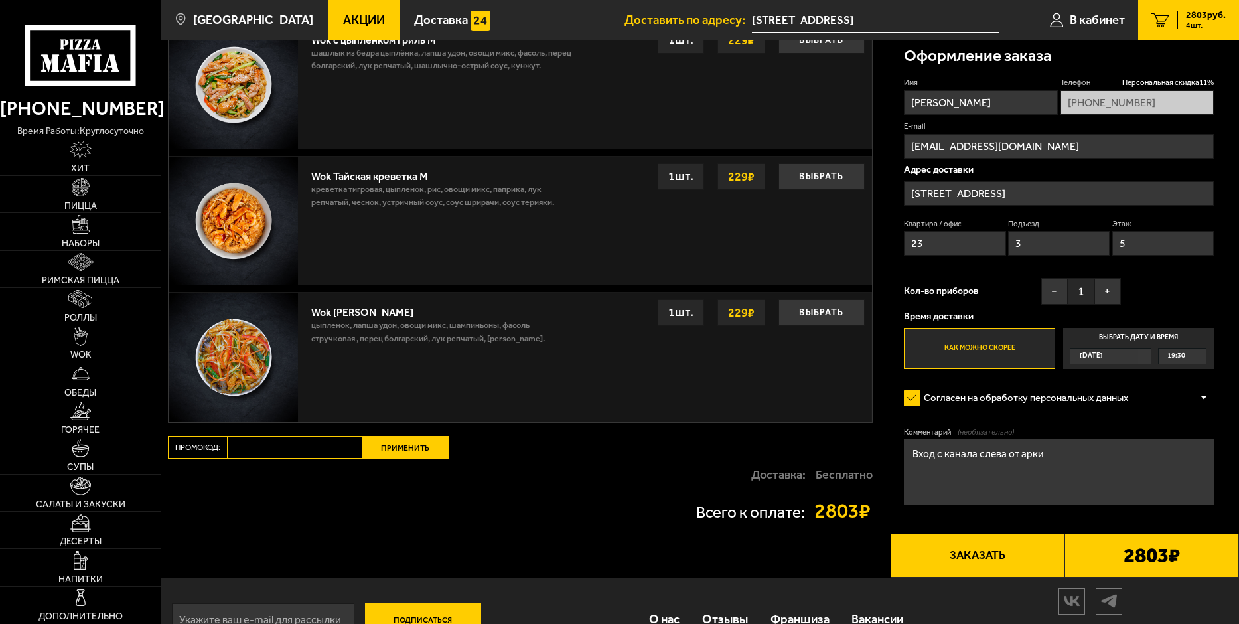
scroll to position [1370, 0]
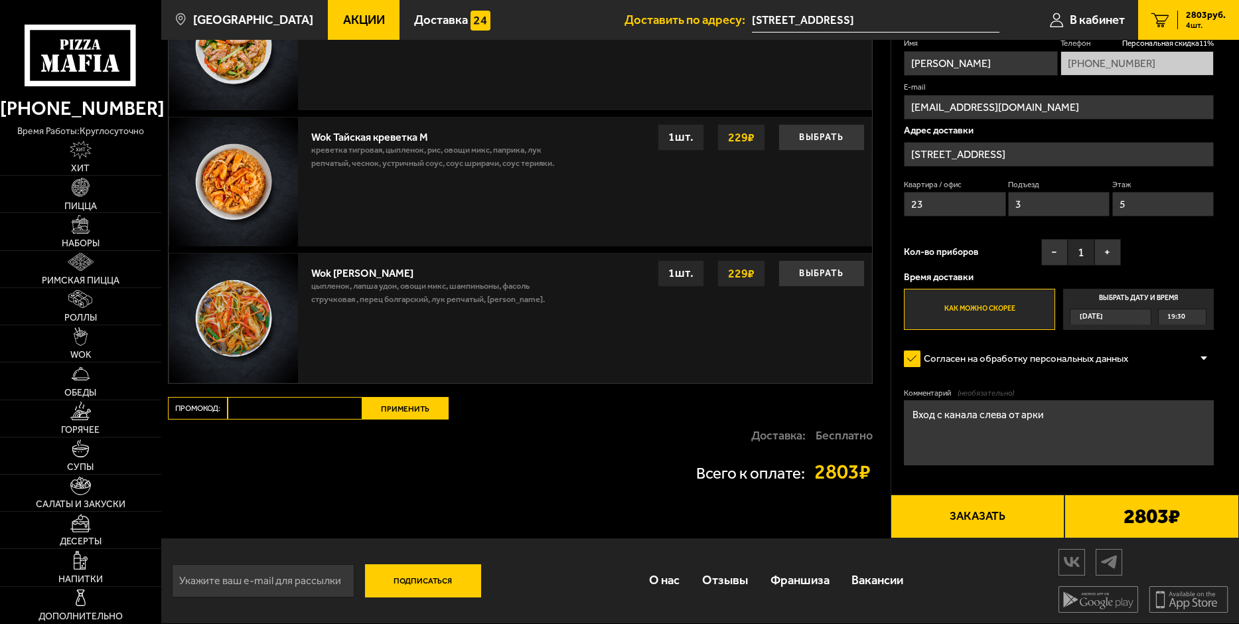
click at [289, 409] on input "Промокод:" at bounding box center [295, 408] width 135 height 23
paste input "Пятница"
type input "Пятница"
click at [387, 411] on button "Применить" at bounding box center [405, 408] width 86 height 23
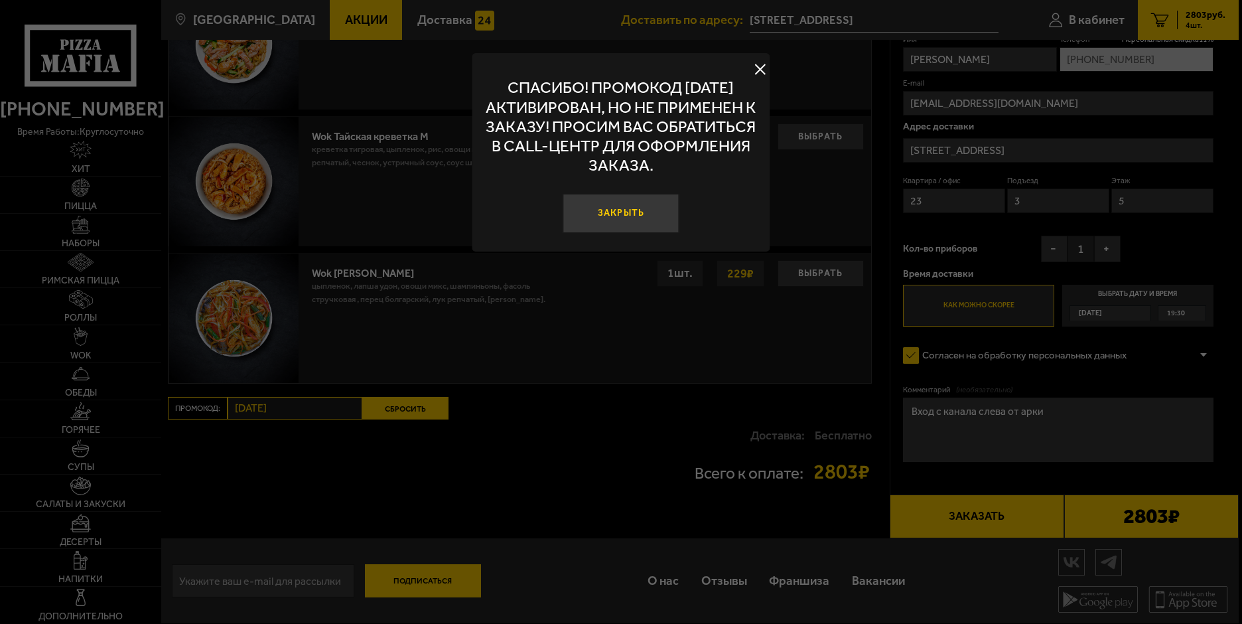
click at [652, 208] on button "Закрыть" at bounding box center [621, 213] width 117 height 39
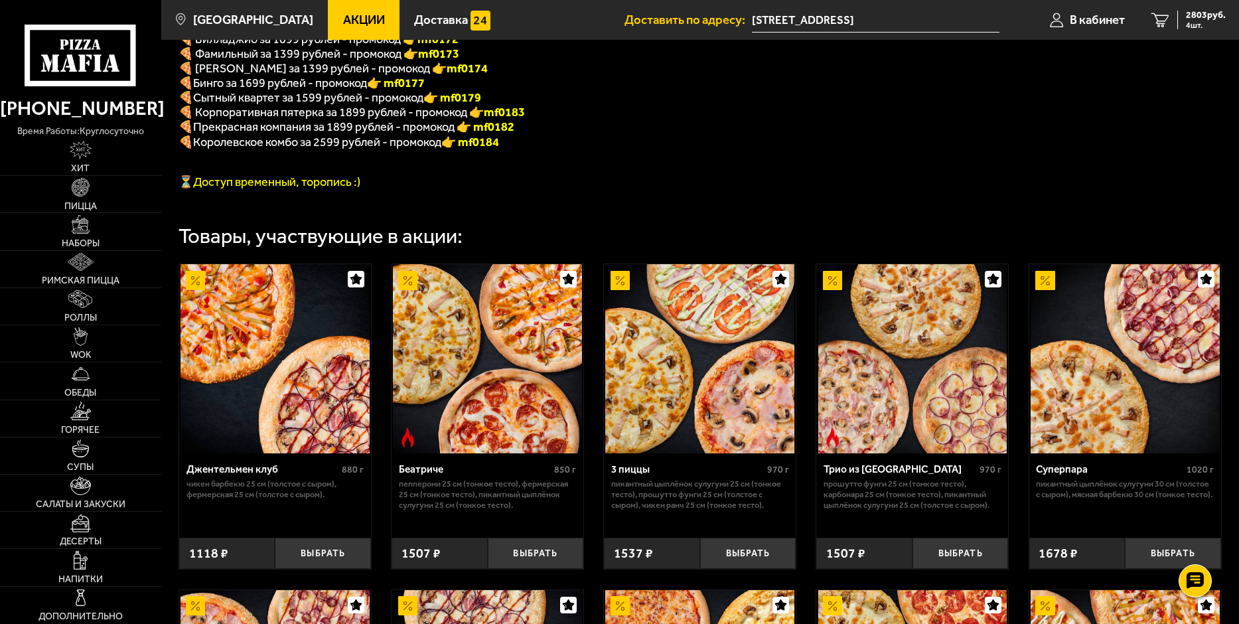
scroll to position [332, 0]
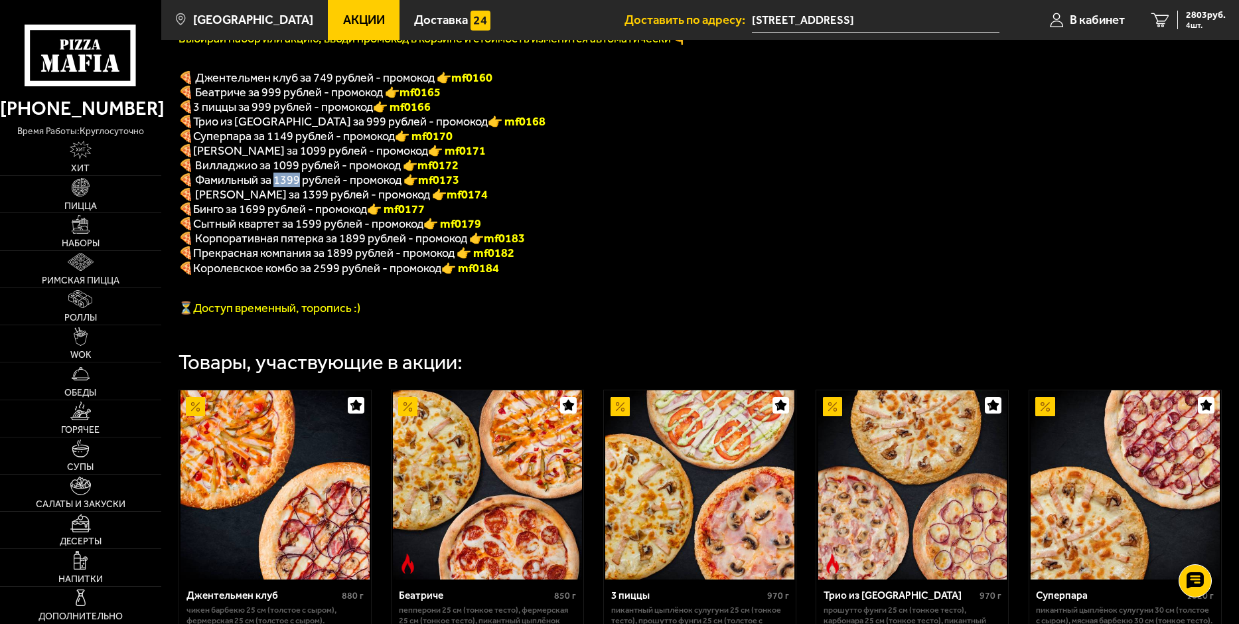
drag, startPoint x: 275, startPoint y: 190, endPoint x: 300, endPoint y: 192, distance: 24.6
click at [300, 187] on span "🍕 Фамильный за 1399 рублей - промокод 👉 mf0173" at bounding box center [318, 180] width 281 height 15
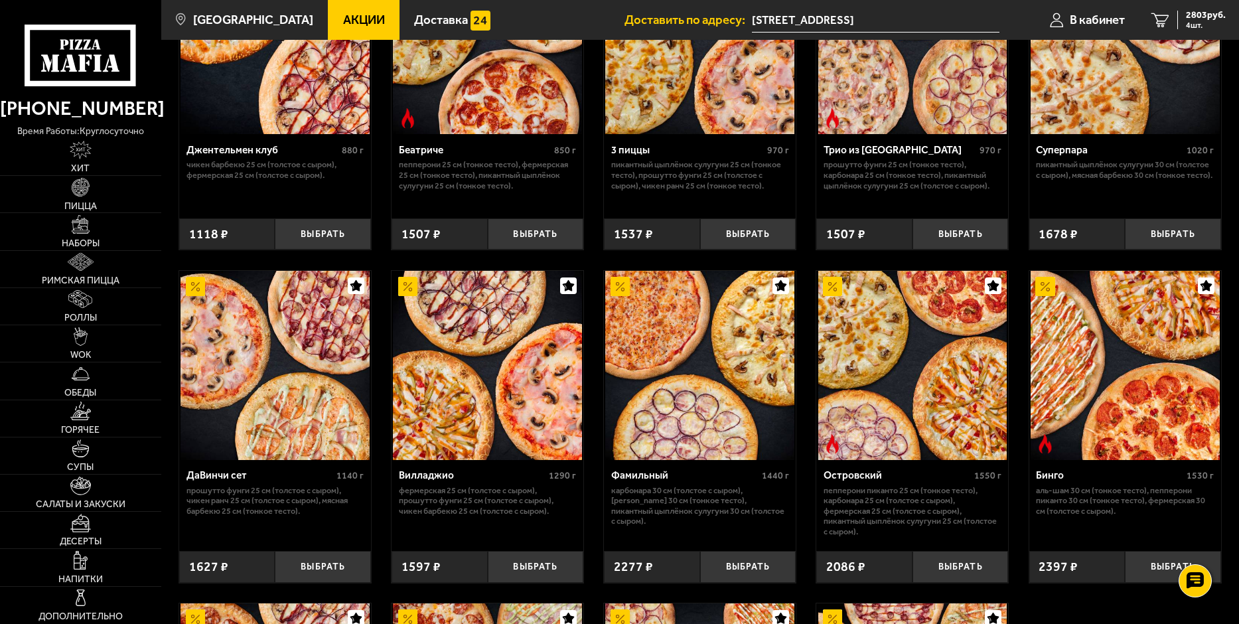
scroll to position [796, 0]
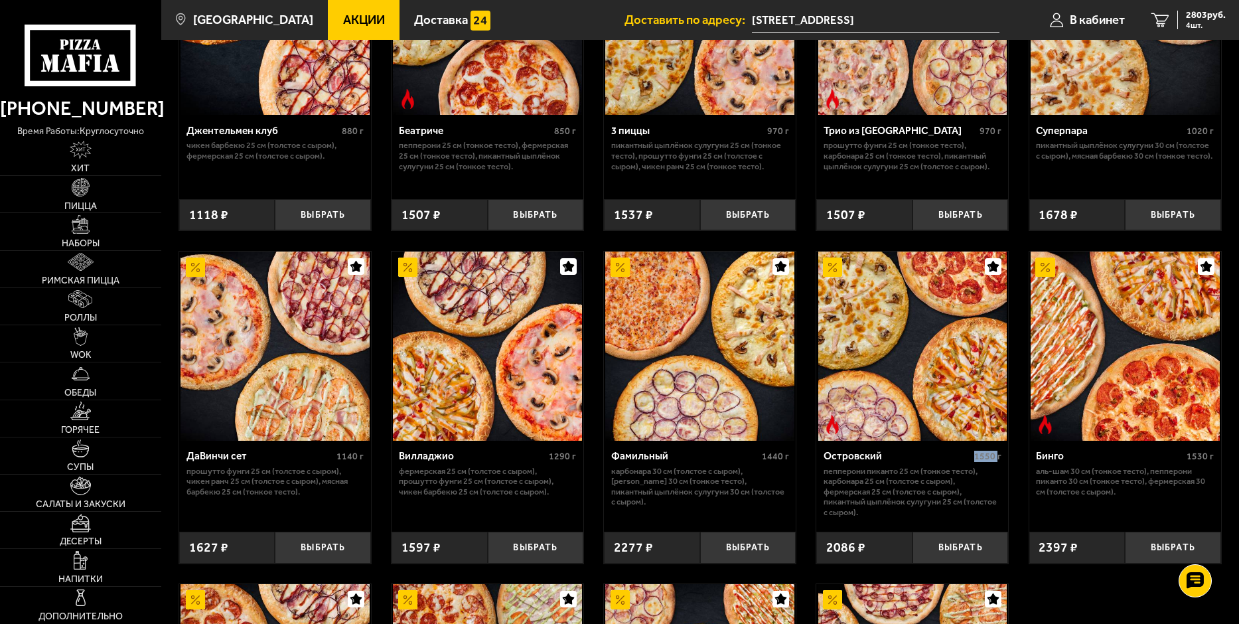
drag, startPoint x: 977, startPoint y: 474, endPoint x: 882, endPoint y: 486, distance: 96.4
click at [997, 462] on span "1550 г" at bounding box center [987, 456] width 27 height 11
drag, startPoint x: 763, startPoint y: 470, endPoint x: 790, endPoint y: 470, distance: 26.5
click at [790, 470] on div "Фамильный 1440 г Карбонара 30 см (толстое с сыром), Маргарита 30 см (тонкое тес…" at bounding box center [700, 482] width 192 height 82
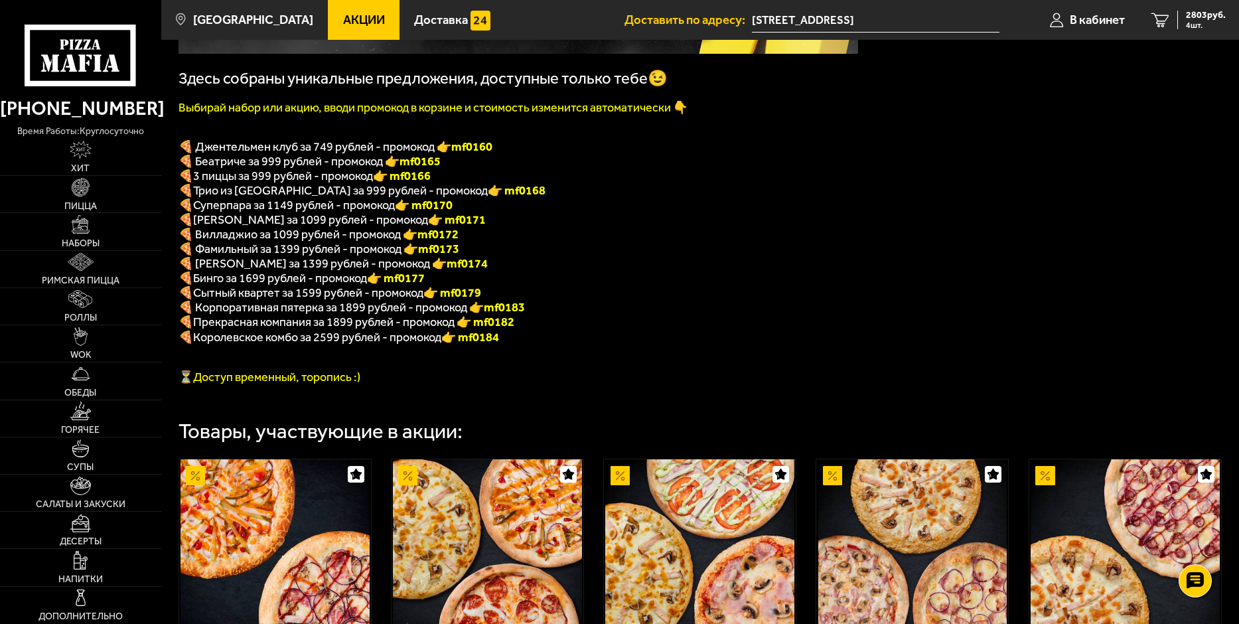
scroll to position [133, 0]
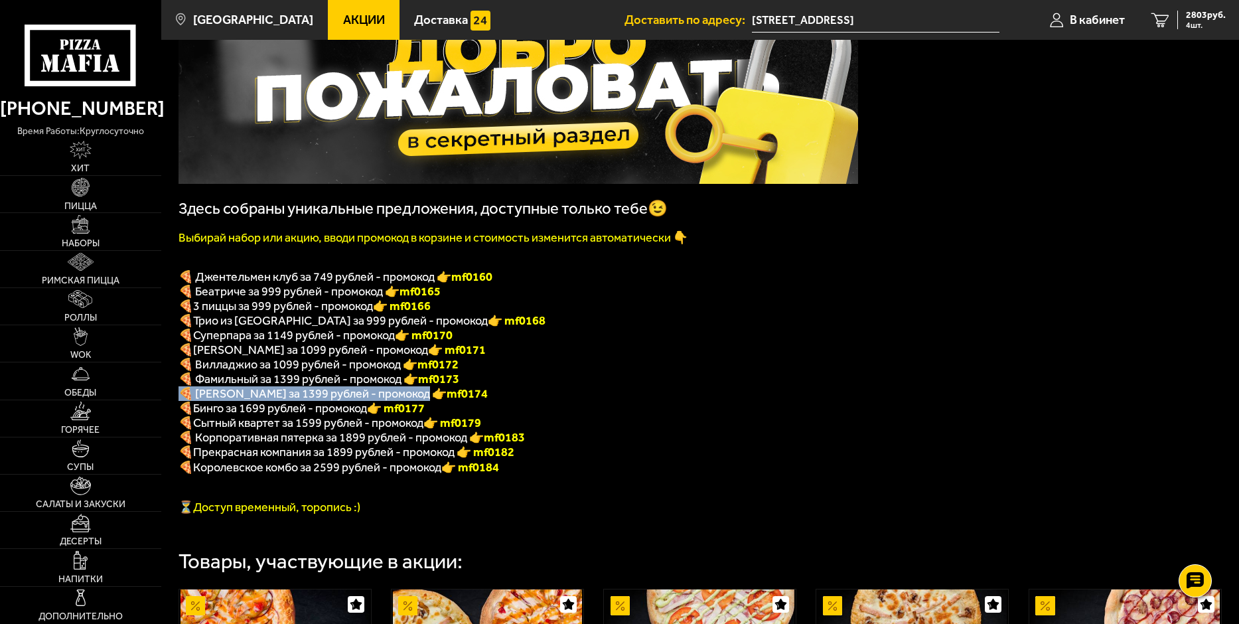
drag, startPoint x: 422, startPoint y: 395, endPoint x: 461, endPoint y: 394, distance: 39.2
click at [461, 394] on div "Здесь собраны уникальные предложения, доступные только тебе😉 Выбирай набор или …" at bounding box center [517, 249] width 679 height 529
drag, startPoint x: 490, startPoint y: 395, endPoint x: 476, endPoint y: 395, distance: 13.9
click at [489, 395] on div "Здесь собраны уникальные предложения, доступные только тебе😉 Выбирай набор или …" at bounding box center [517, 249] width 679 height 529
click at [502, 364] on p "🍕 Вилладжио за 1099 рублей - промокод 👉 mf0172" at bounding box center [517, 364] width 679 height 15
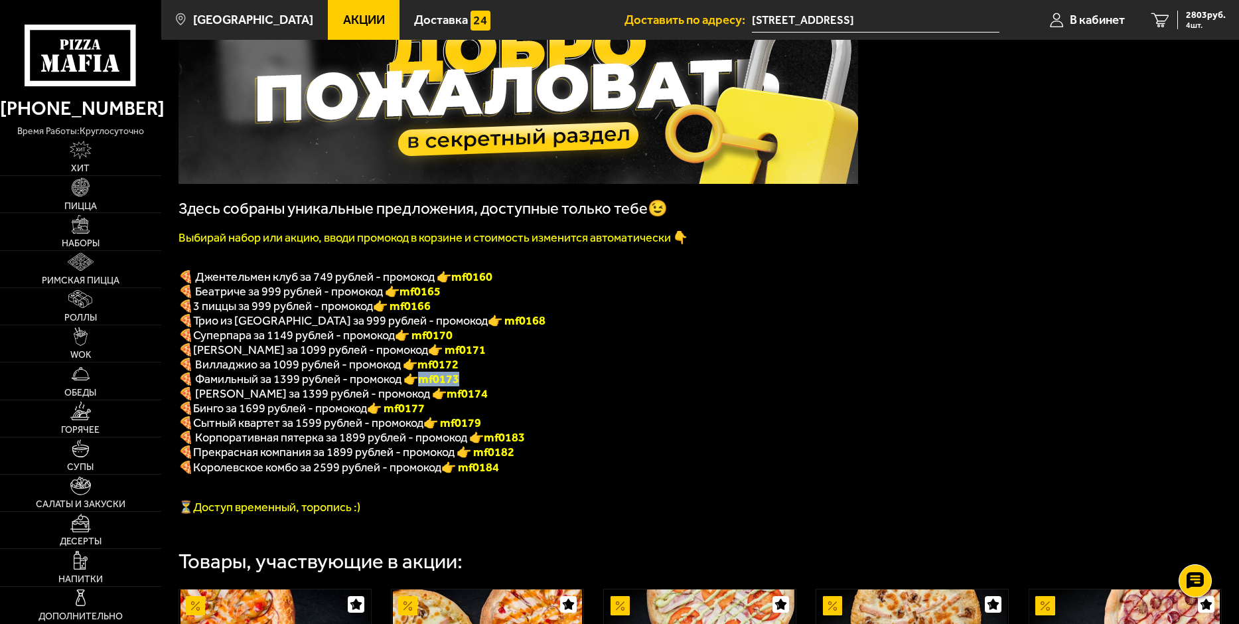
drag, startPoint x: 465, startPoint y: 388, endPoint x: 422, endPoint y: 391, distance: 43.2
click at [422, 386] on p "🍕 Фамильный за 1399 рублей - промокод 👉 mf0173" at bounding box center [517, 379] width 679 height 15
copy span "🍕 Фамильный за 1399 рублей - промокод 👉 mf0173"
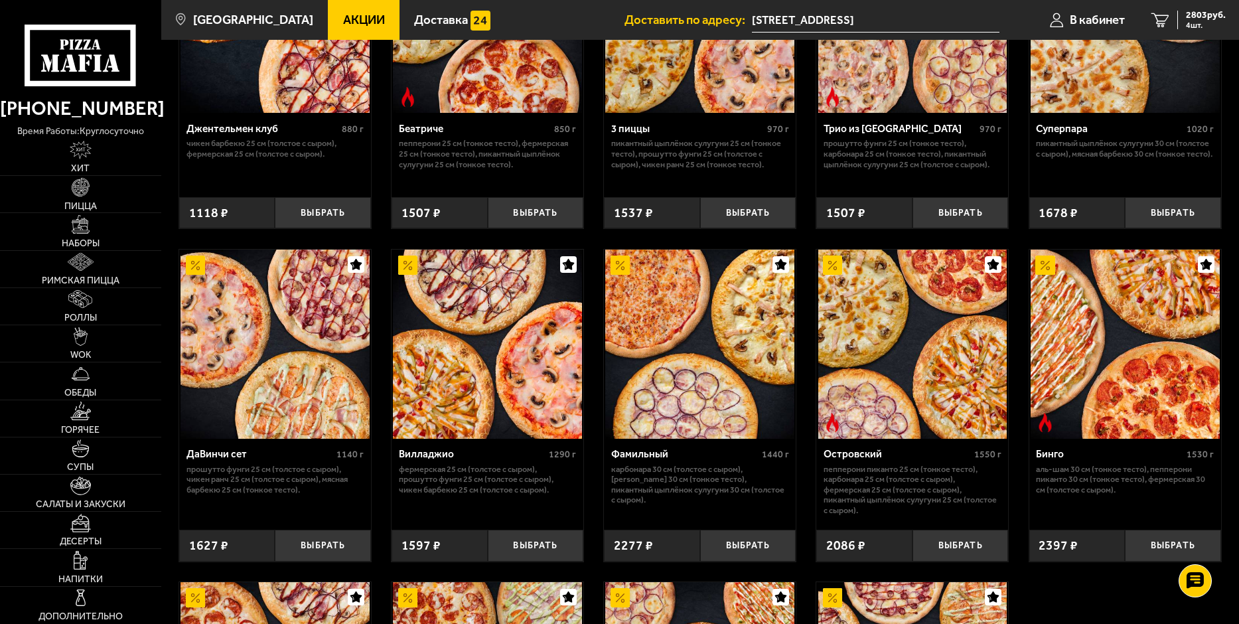
scroll to position [929, 0]
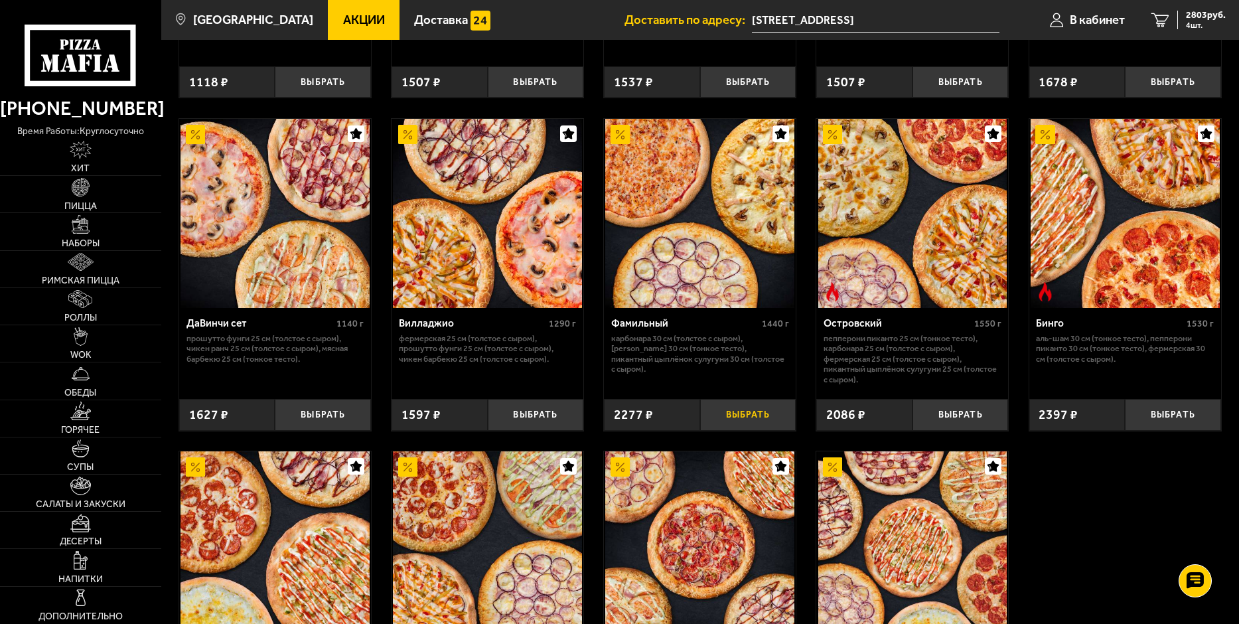
click at [745, 429] on button "Выбрать" at bounding box center [748, 415] width 96 height 32
click at [1200, 24] on span "5 шт." at bounding box center [1206, 25] width 40 height 8
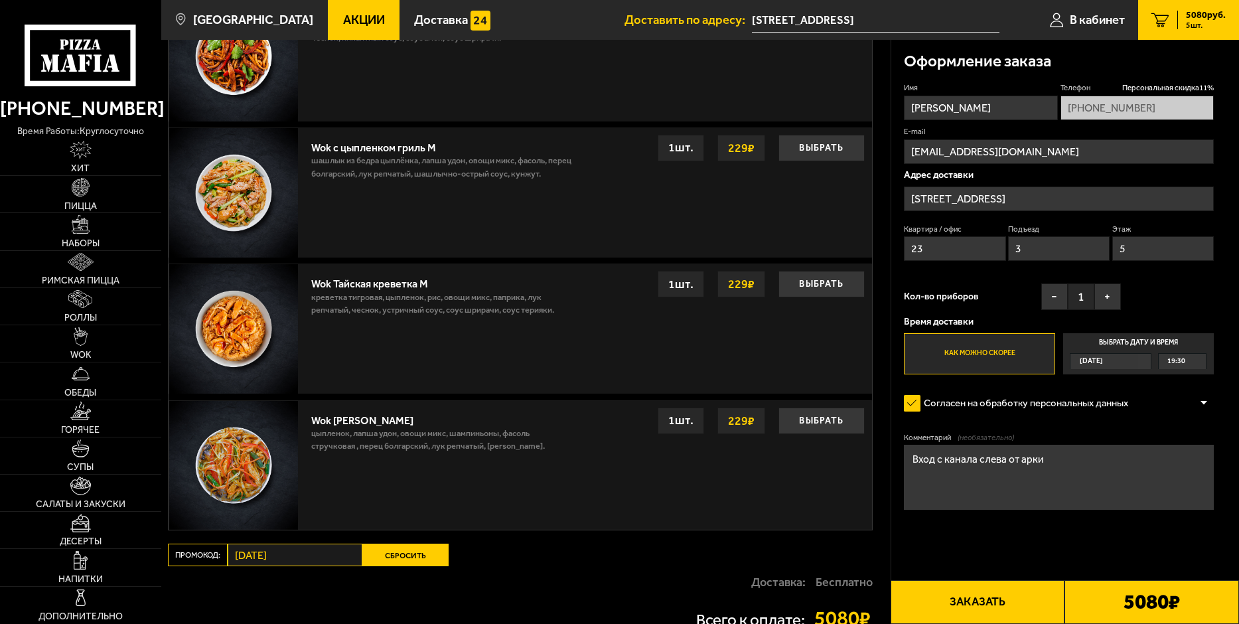
scroll to position [1460, 0]
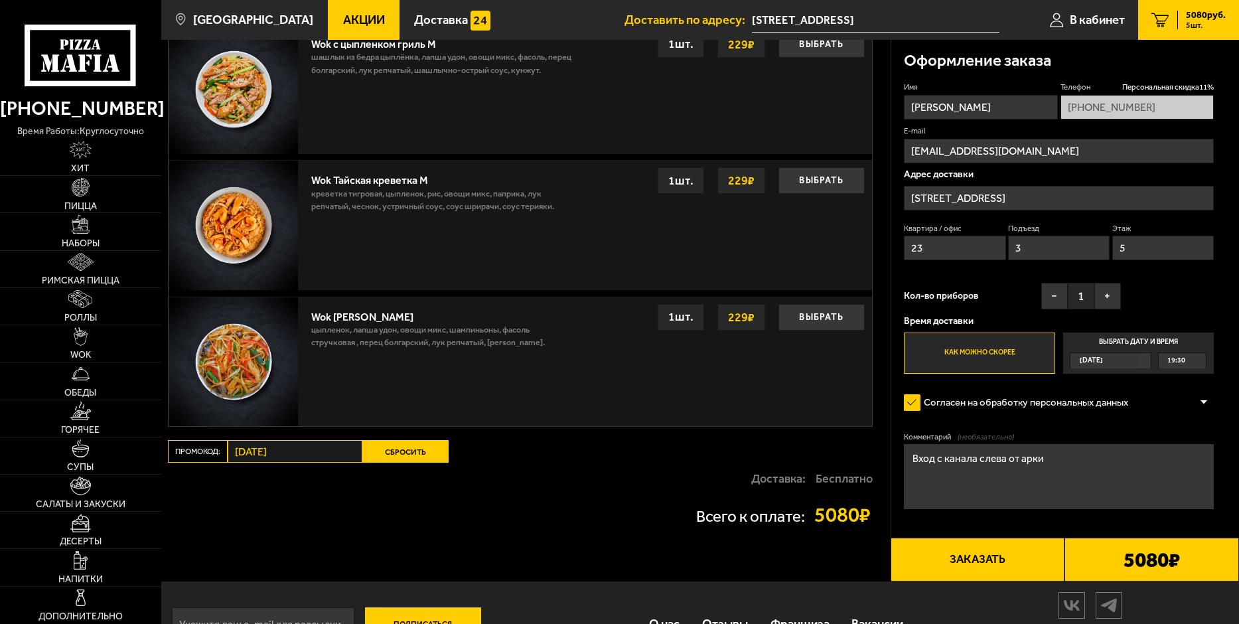
click at [380, 459] on button "Сбросить" at bounding box center [405, 451] width 86 height 23
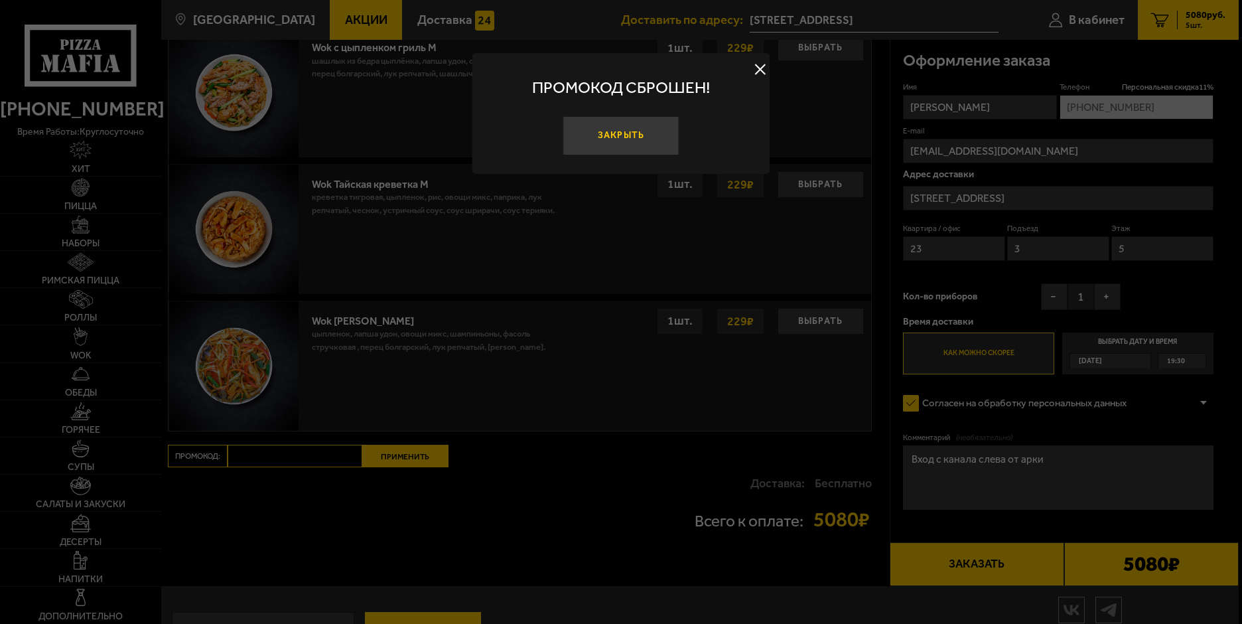
click at [621, 136] on button "Закрыть" at bounding box center [621, 135] width 117 height 39
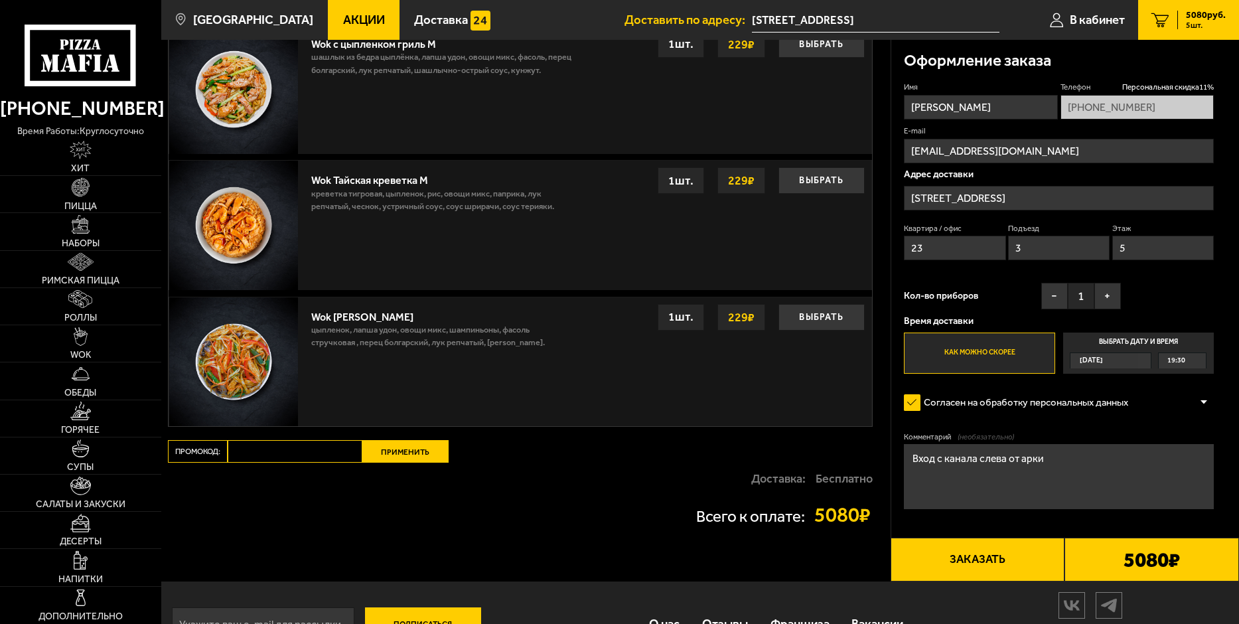
click at [335, 450] on input "Промокод:" at bounding box center [295, 451] width 135 height 23
paste input "mf0173"
type input "mf0173"
click at [393, 450] on button "Применить" at bounding box center [405, 451] width 86 height 23
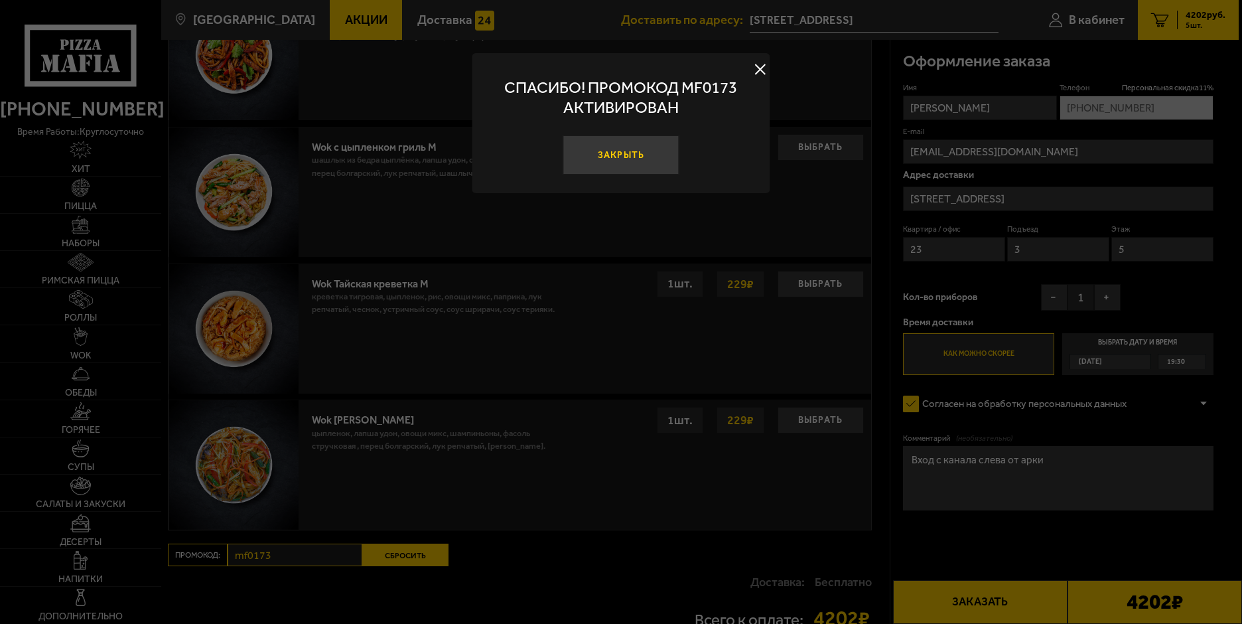
click at [618, 153] on button "Закрыть" at bounding box center [621, 154] width 117 height 39
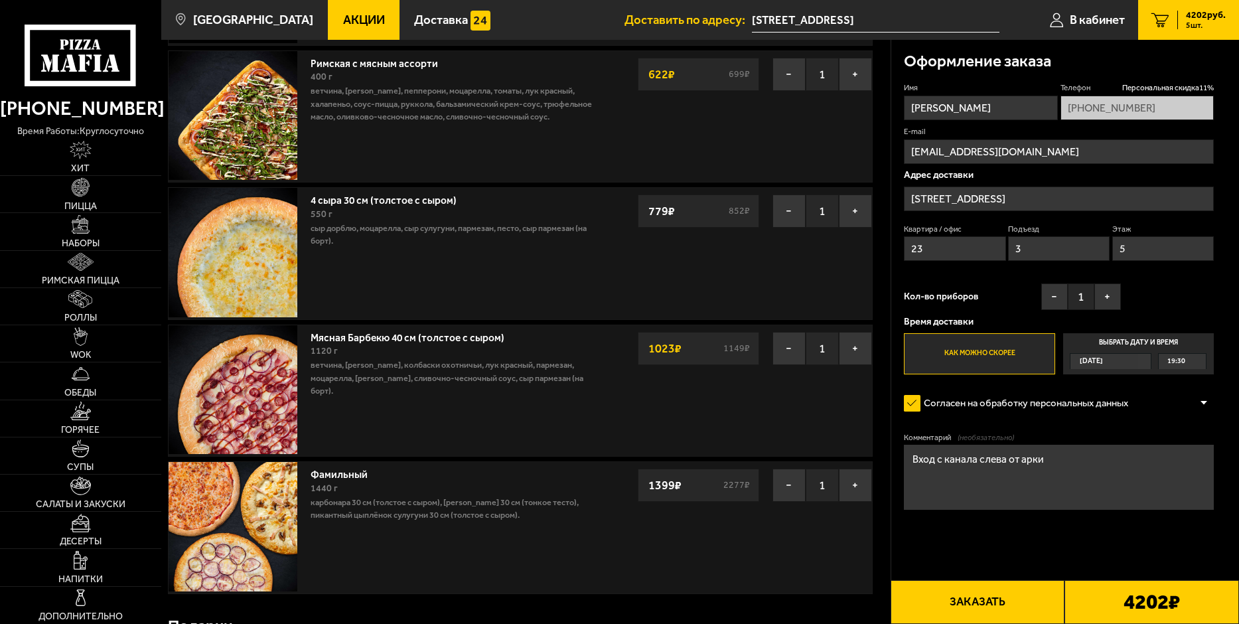
scroll to position [199, 0]
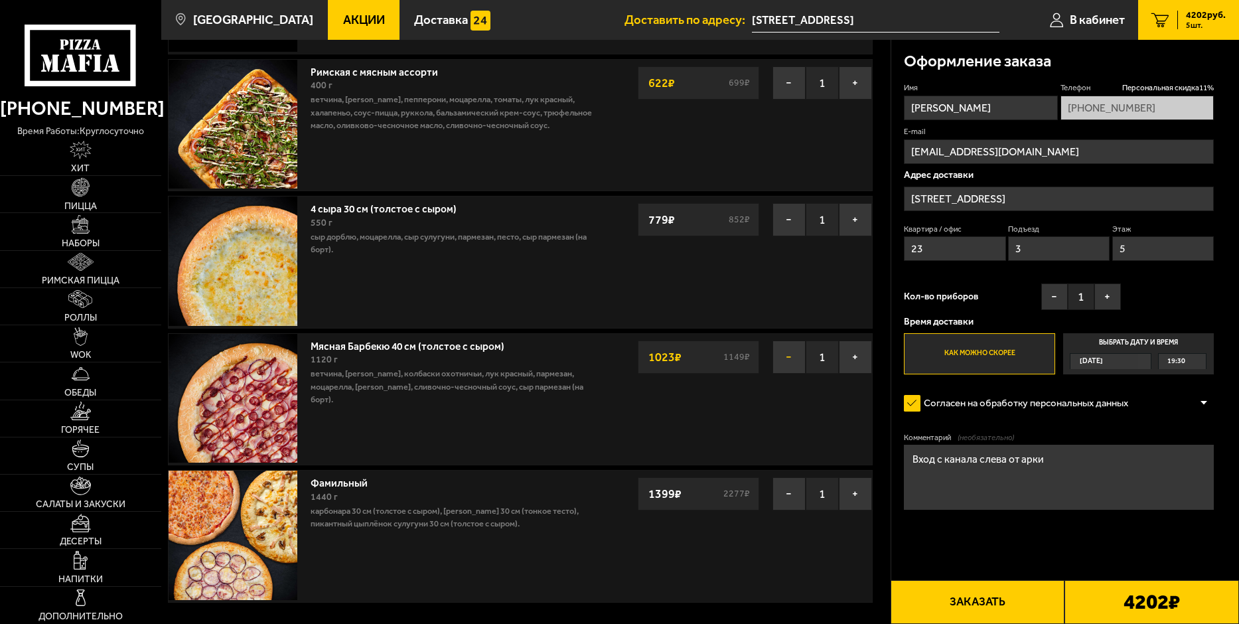
click at [786, 360] on button "−" at bounding box center [788, 356] width 33 height 33
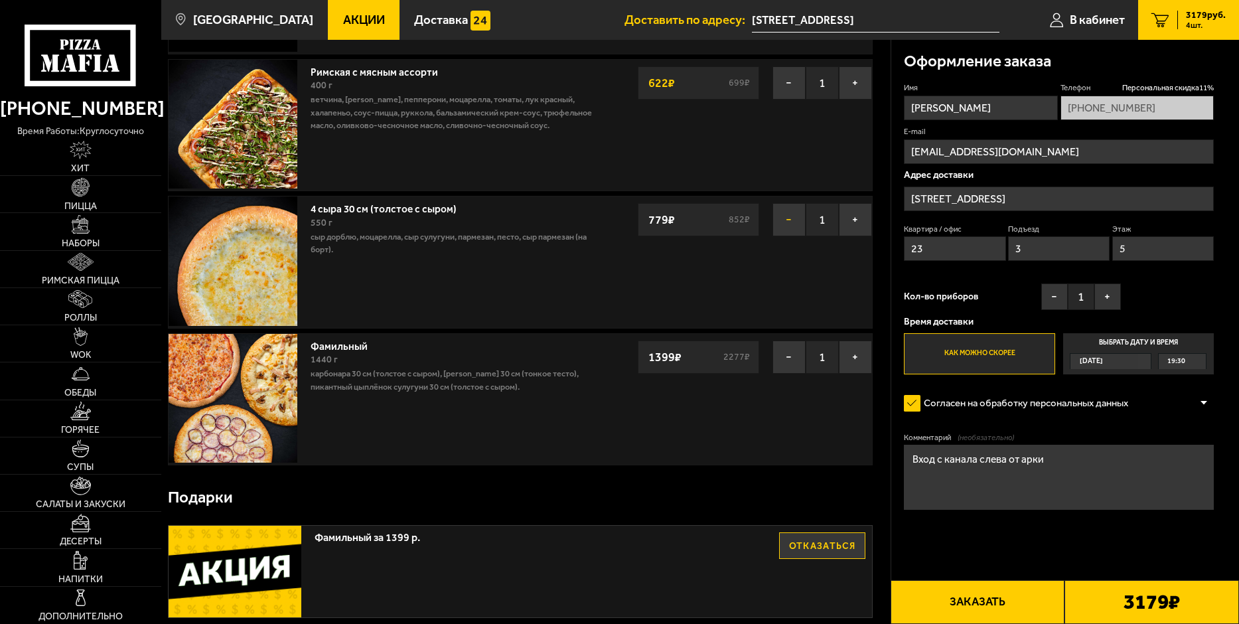
click at [791, 218] on button "−" at bounding box center [788, 219] width 33 height 33
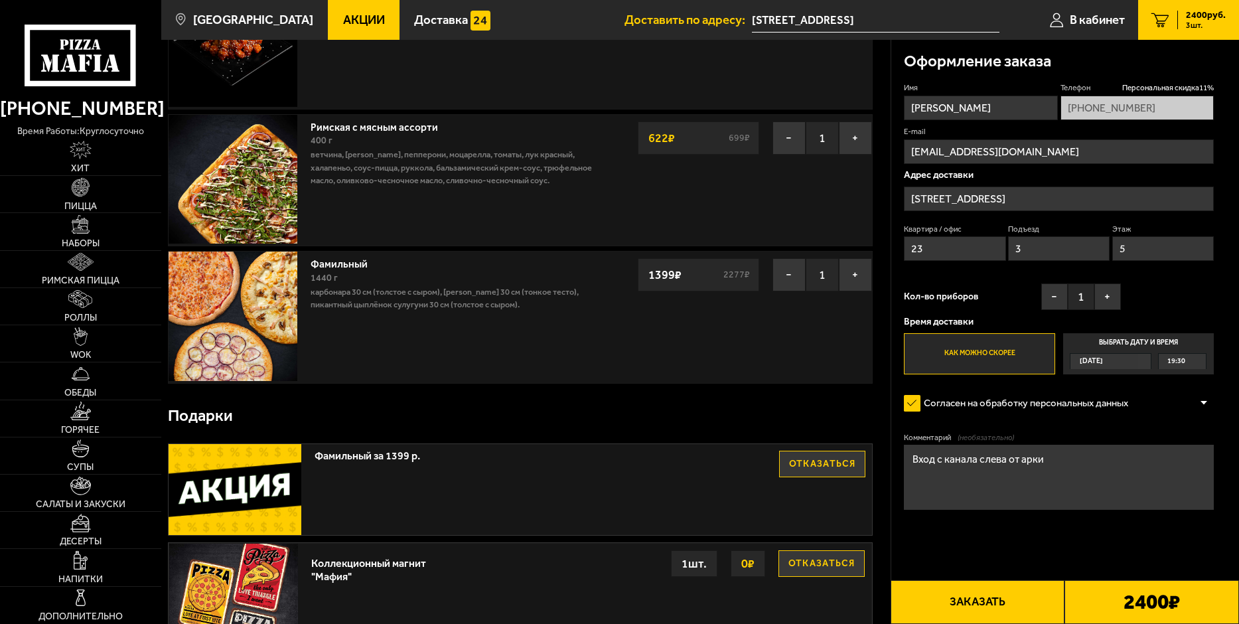
scroll to position [0, 0]
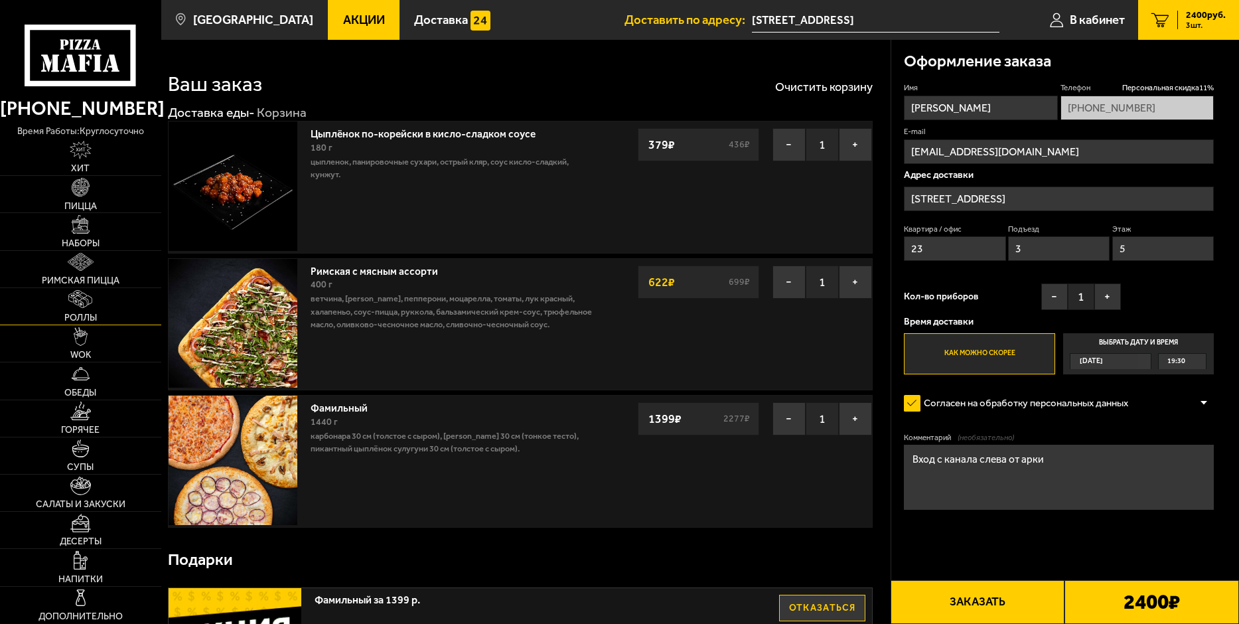
click at [85, 313] on span "Роллы" at bounding box center [80, 317] width 33 height 9
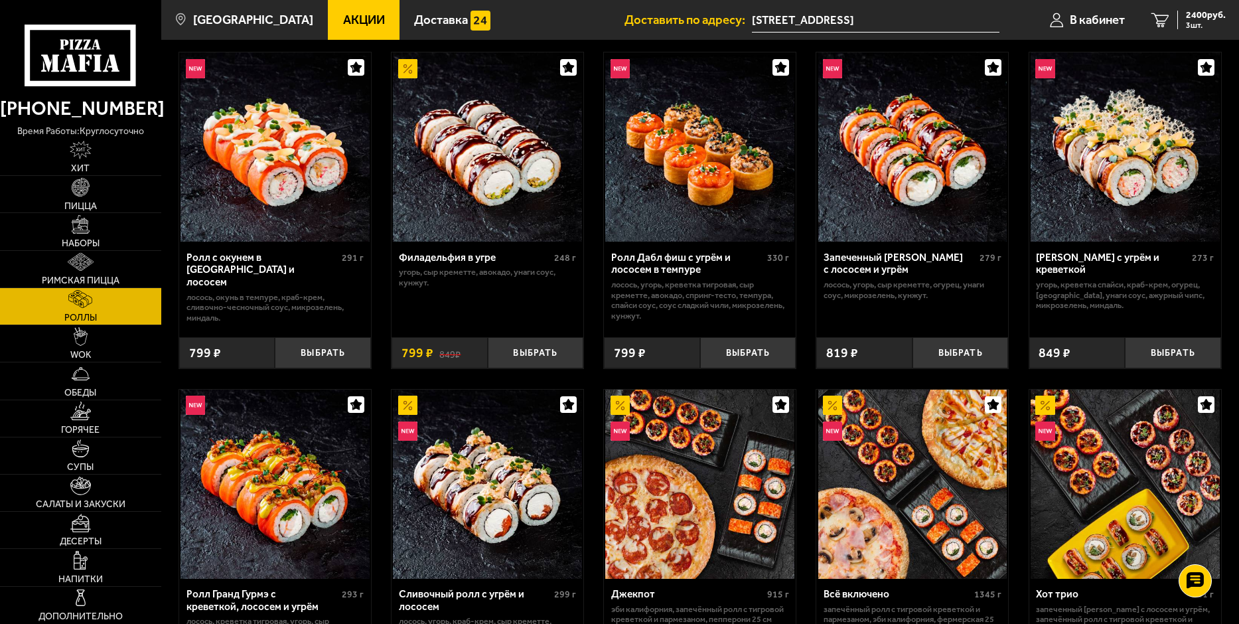
scroll to position [398, 0]
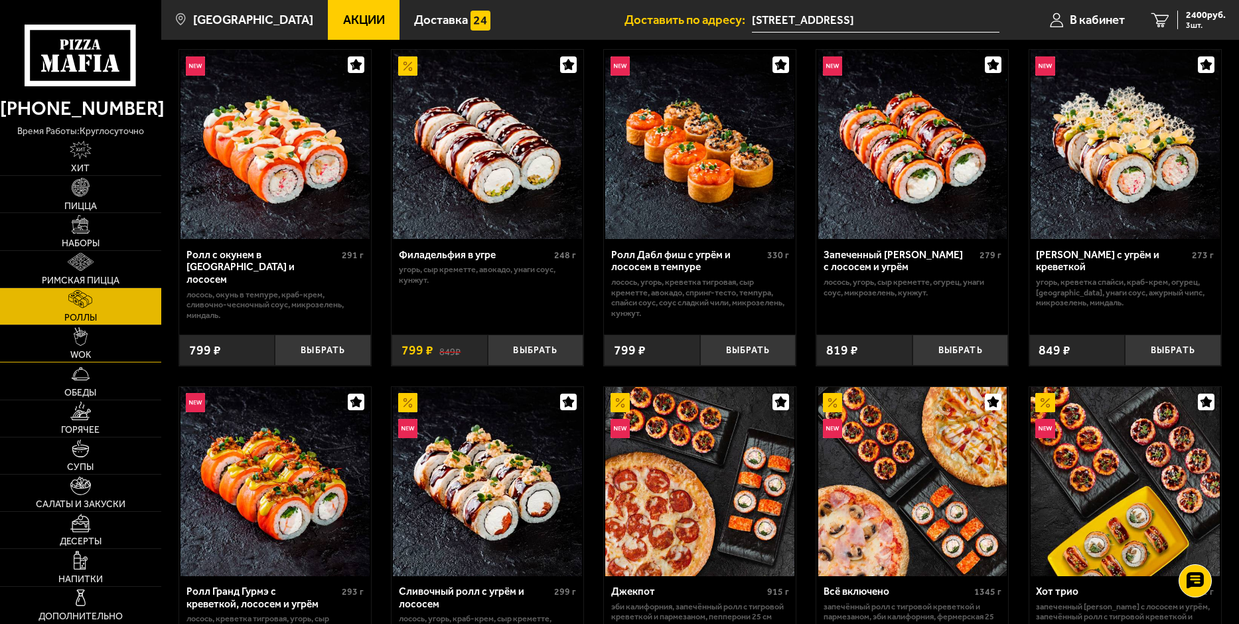
click at [83, 344] on img at bounding box center [81, 336] width 15 height 19
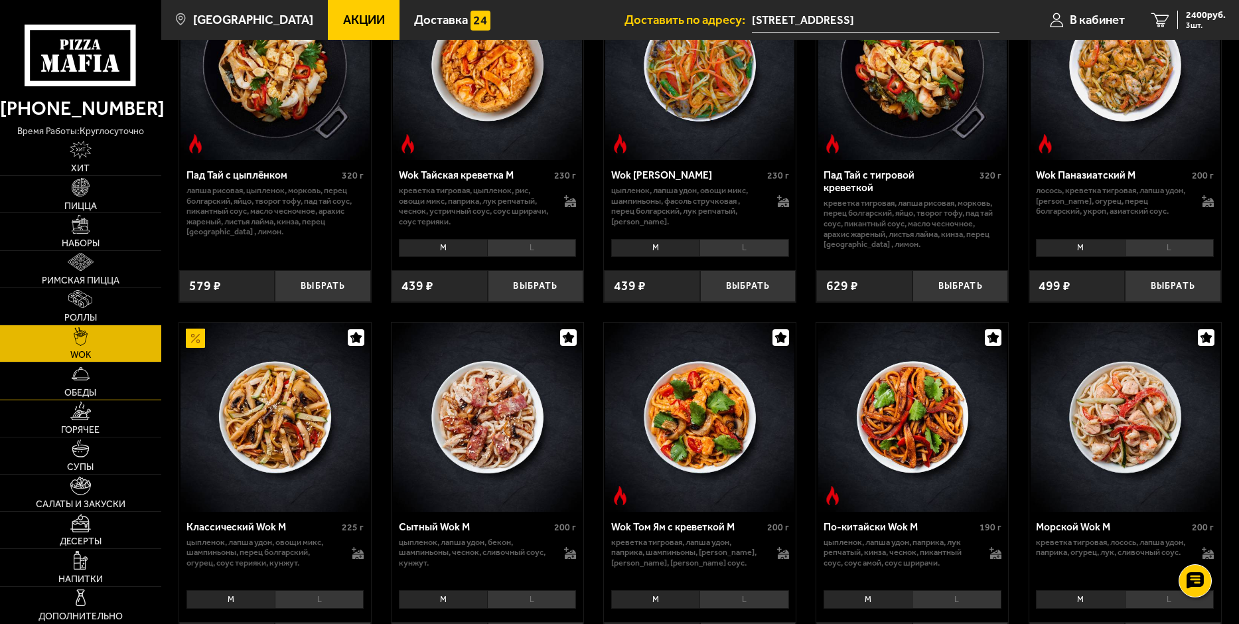
scroll to position [199, 0]
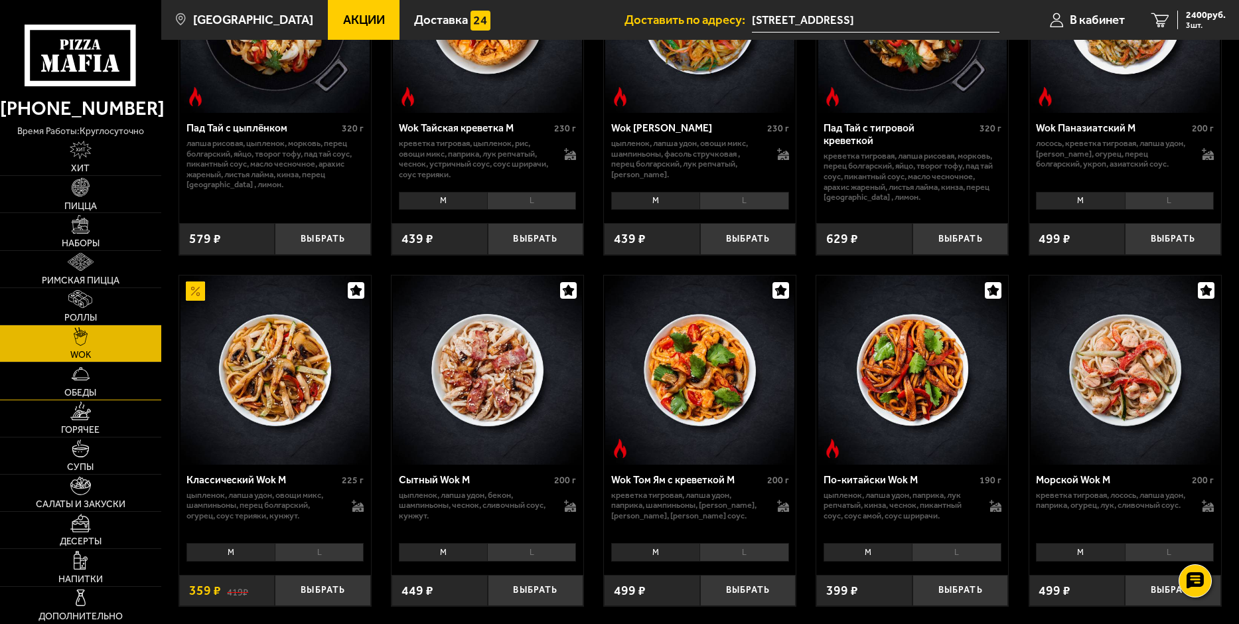
click at [74, 391] on span "Обеды" at bounding box center [80, 392] width 32 height 9
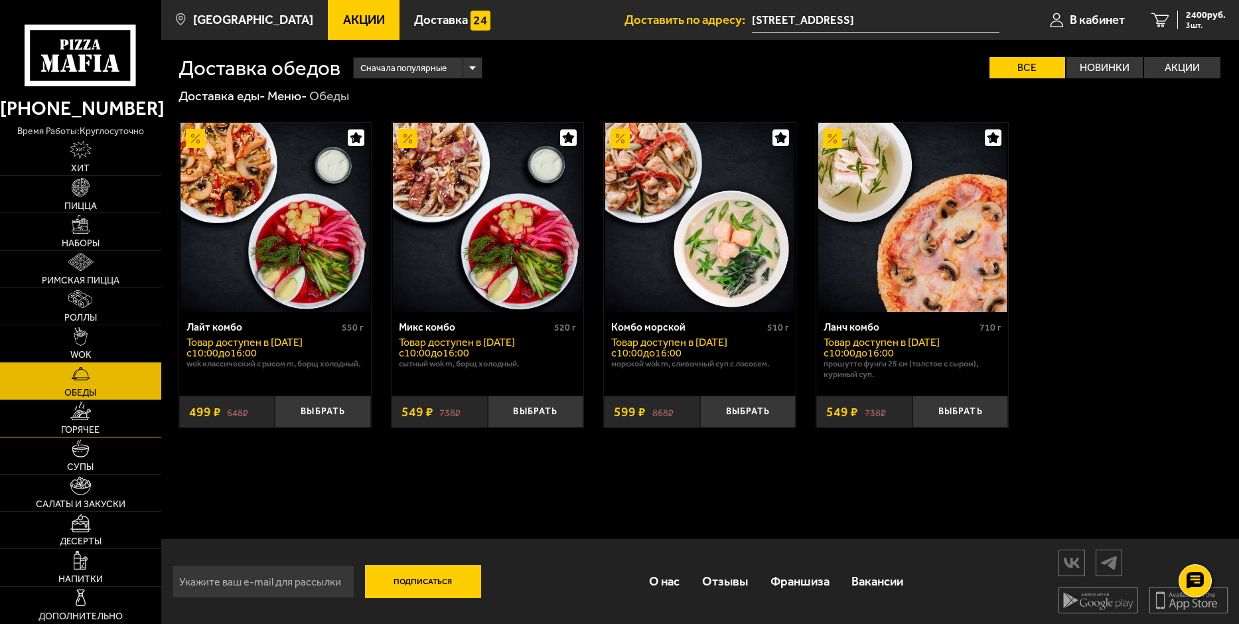
click at [82, 409] on img at bounding box center [80, 410] width 21 height 19
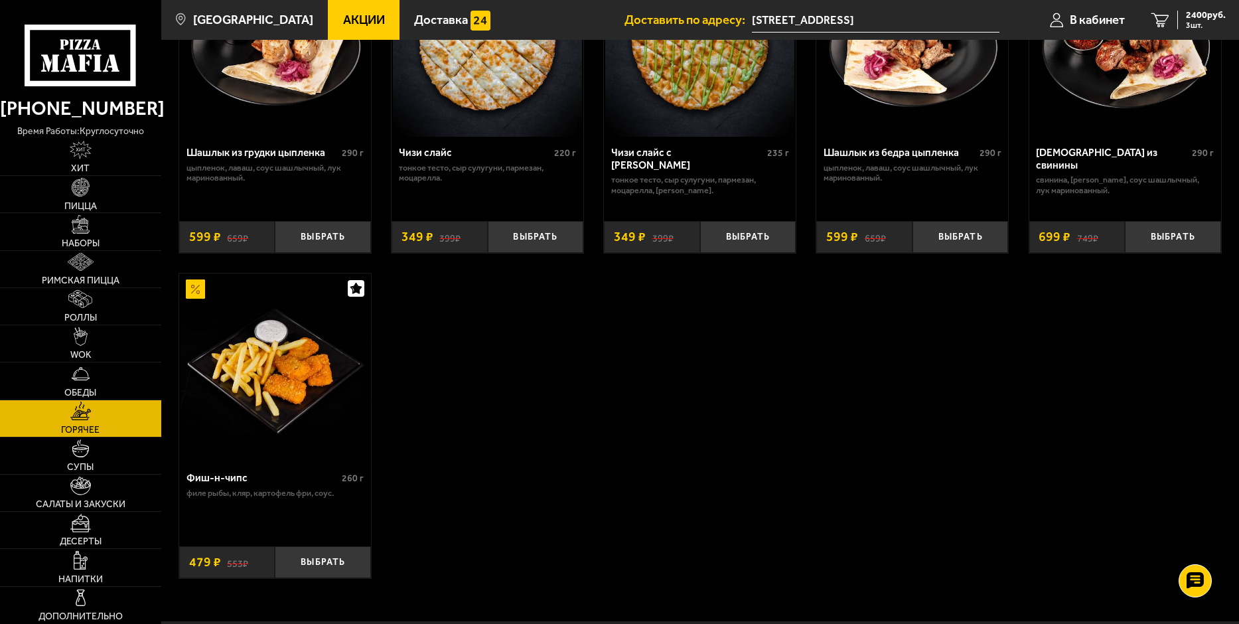
scroll to position [929, 0]
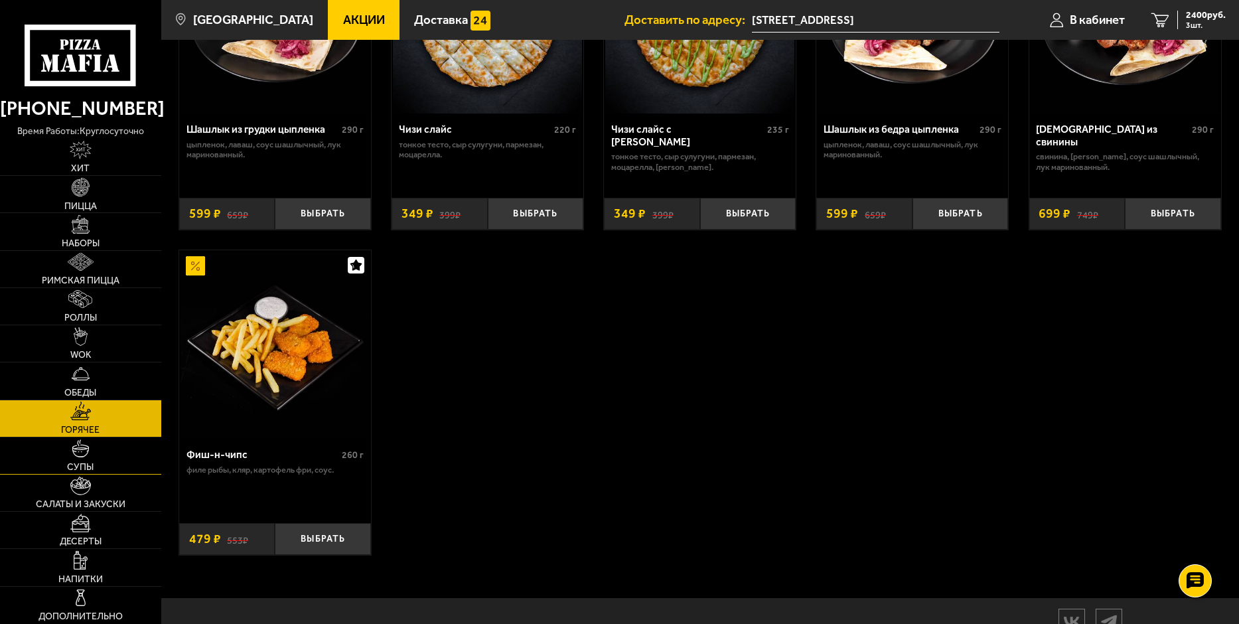
click at [87, 449] on img at bounding box center [81, 448] width 19 height 19
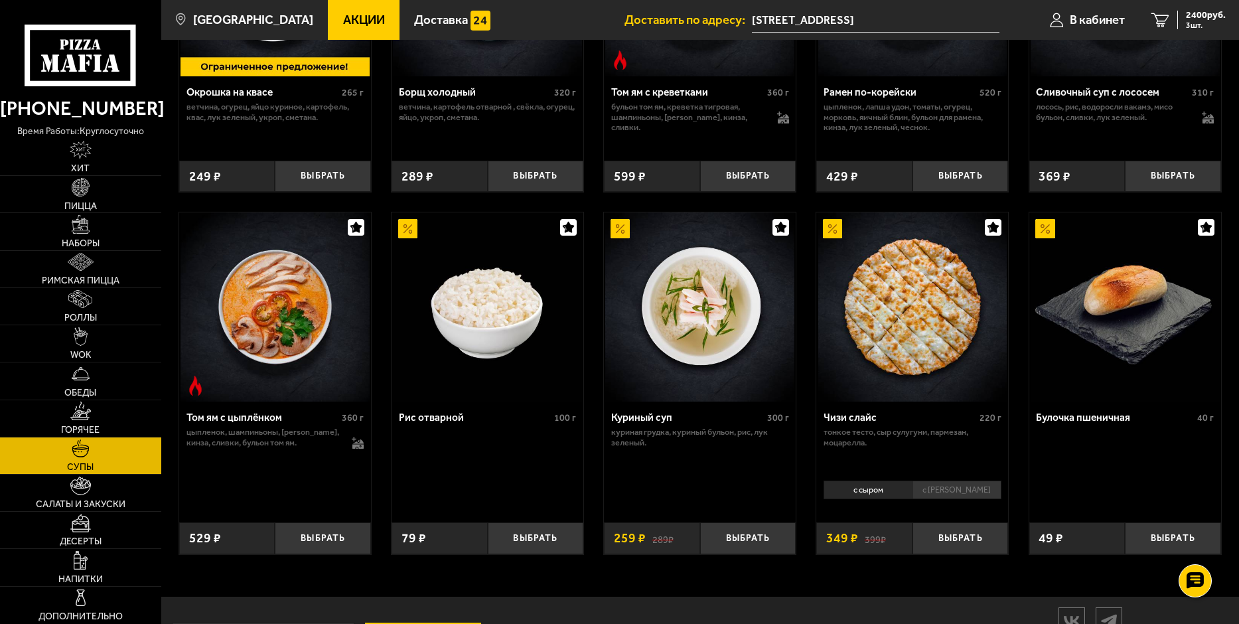
scroll to position [445, 0]
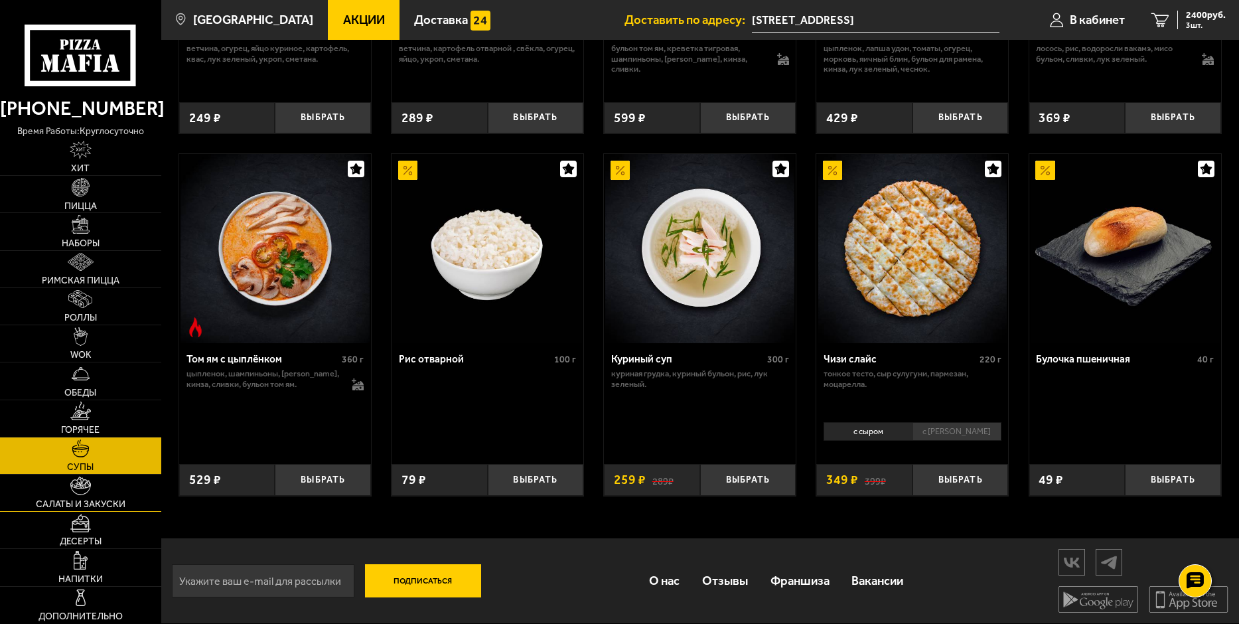
click at [100, 494] on link "Салаты и закуски" at bounding box center [80, 492] width 161 height 36
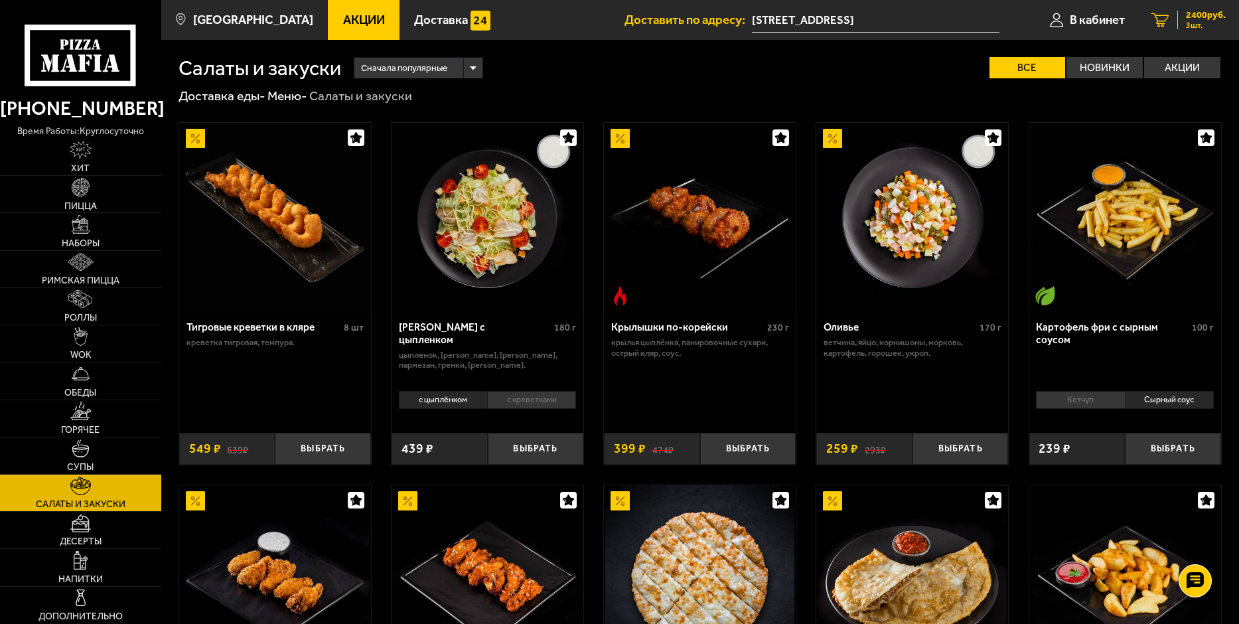
click at [1218, 19] on span "2400 руб." at bounding box center [1206, 15] width 40 height 9
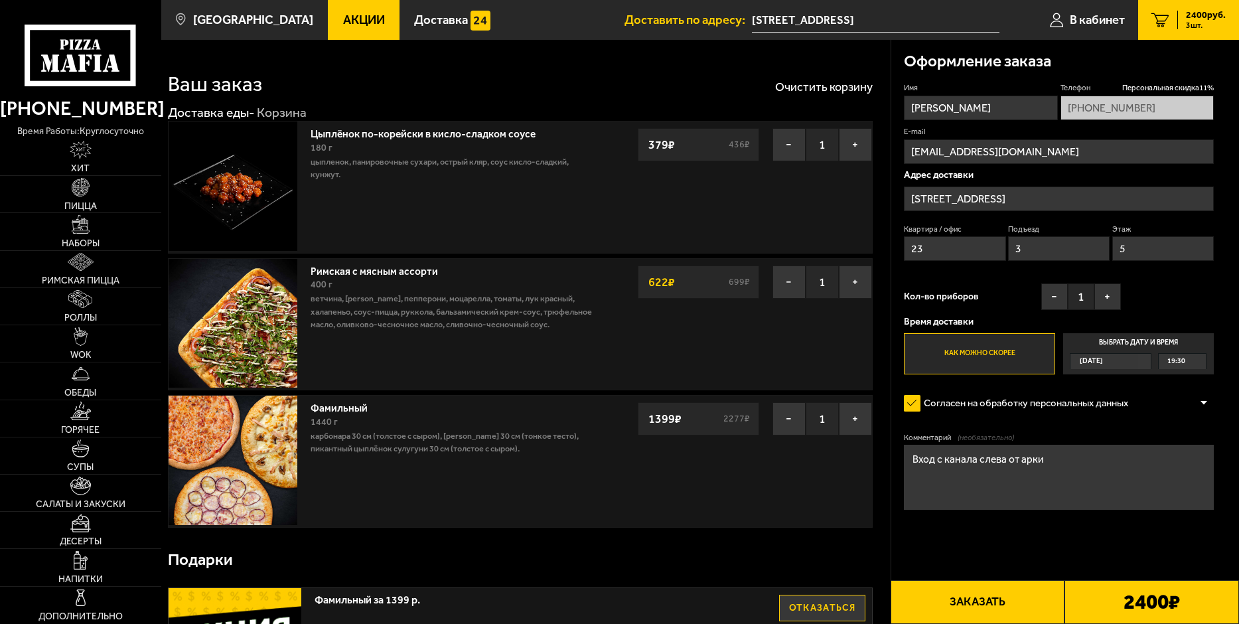
click at [1014, 605] on button "Заказать" at bounding box center [977, 602] width 174 height 44
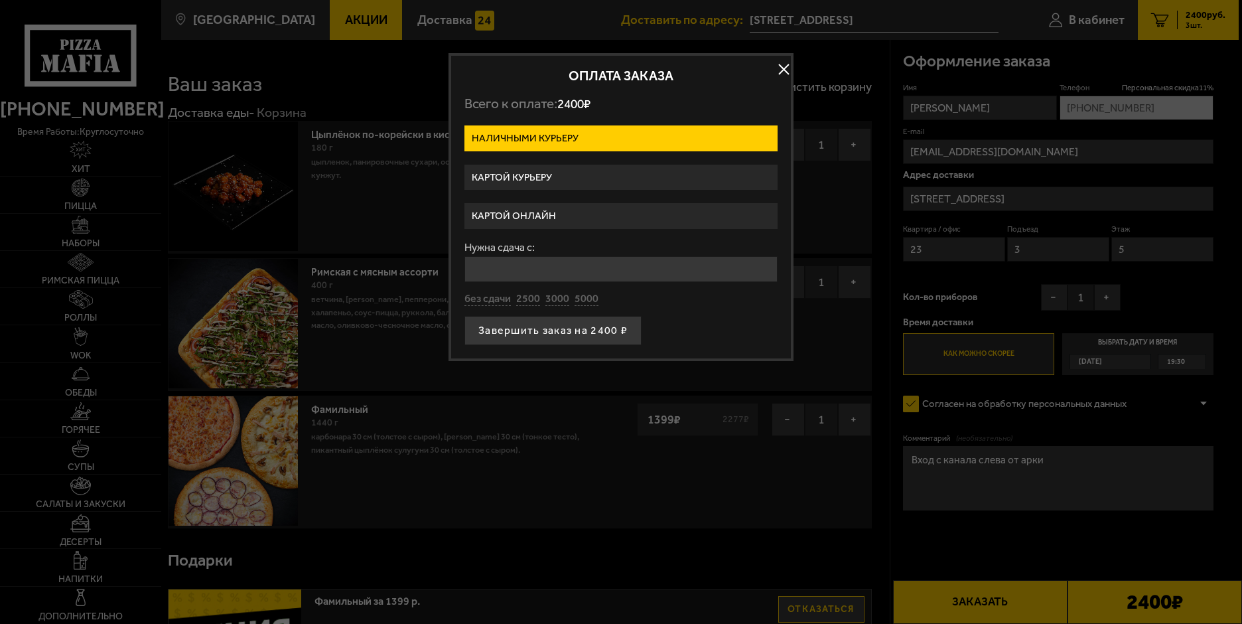
click at [541, 181] on label "Картой курьеру" at bounding box center [620, 178] width 313 height 26
click at [0, 0] on input "Картой курьеру" at bounding box center [0, 0] width 0 height 0
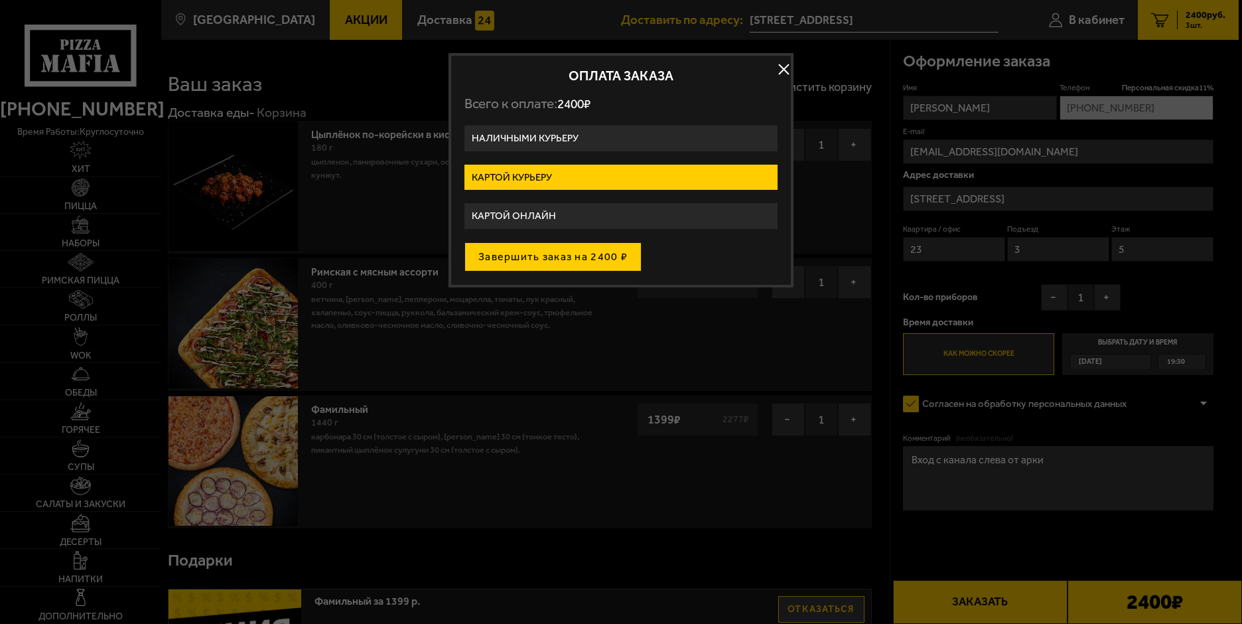
click at [561, 262] on button "Завершить заказ на 2400 ₽" at bounding box center [552, 256] width 177 height 29
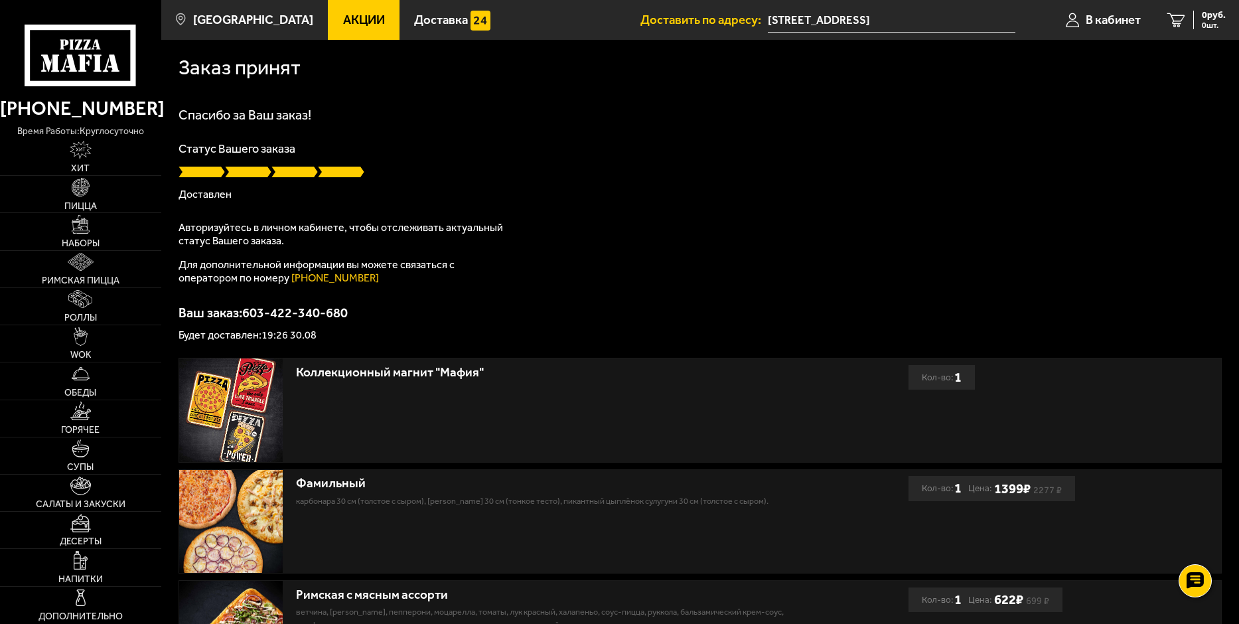
click at [218, 508] on img at bounding box center [231, 522] width 104 height 104
click at [311, 482] on div "Фамильный" at bounding box center [540, 483] width 488 height 15
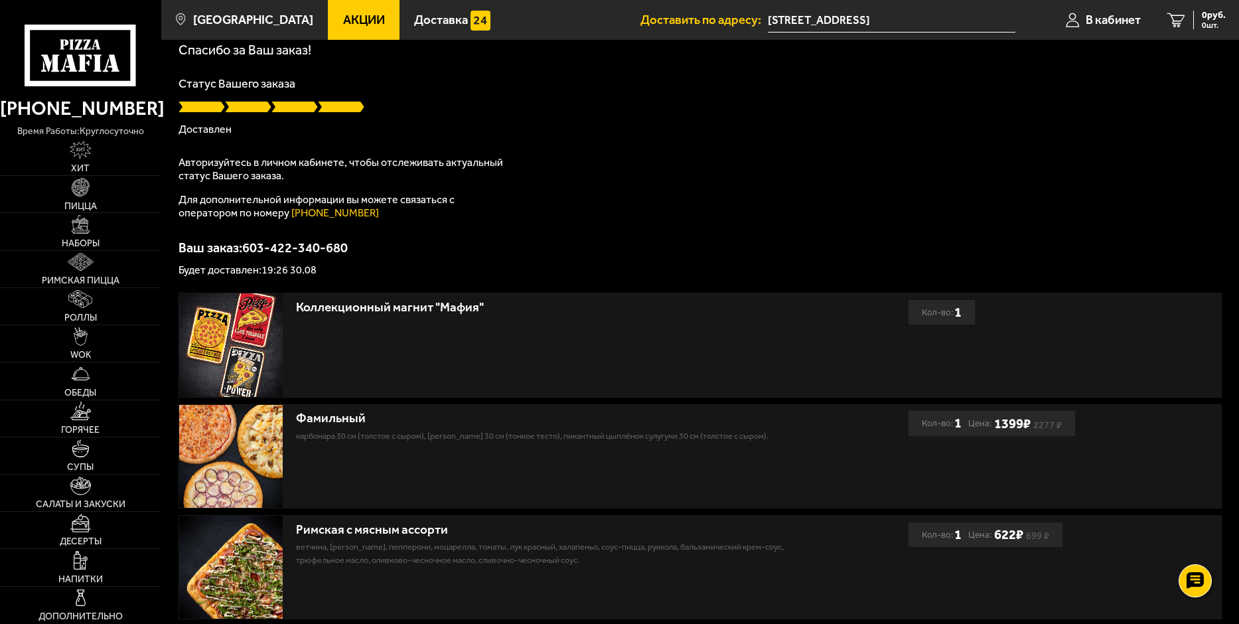
scroll to position [133, 0]
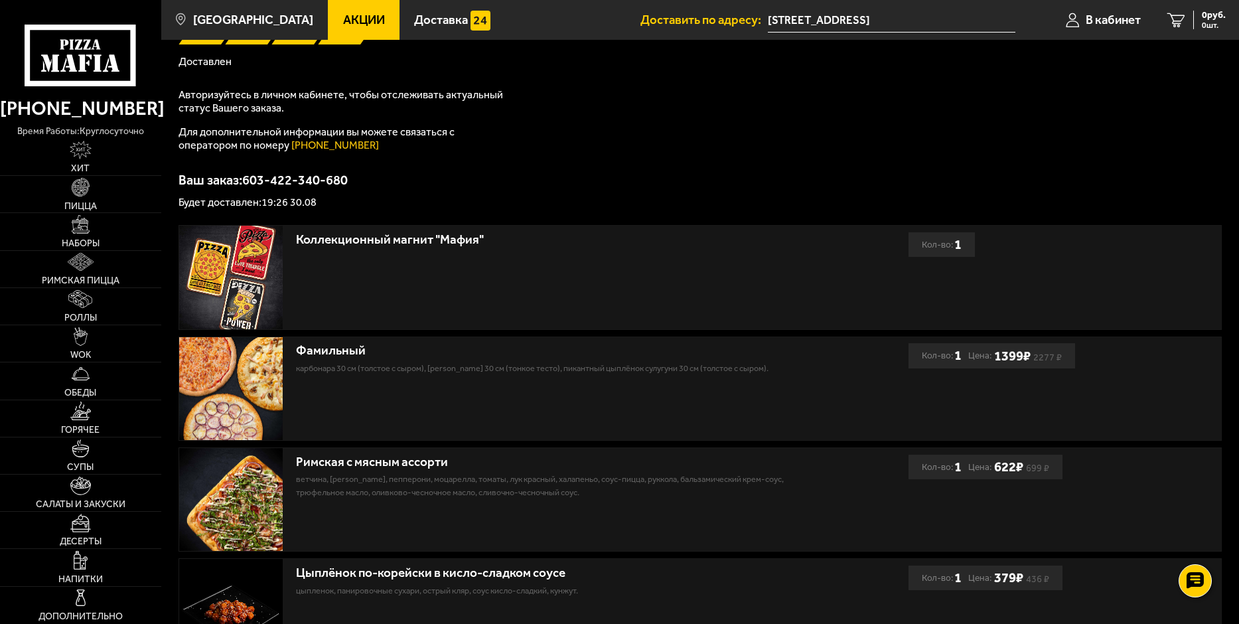
click at [206, 397] on img at bounding box center [231, 389] width 104 height 104
click at [214, 403] on img at bounding box center [231, 389] width 104 height 104
click at [93, 190] on link "Пицца" at bounding box center [80, 194] width 161 height 36
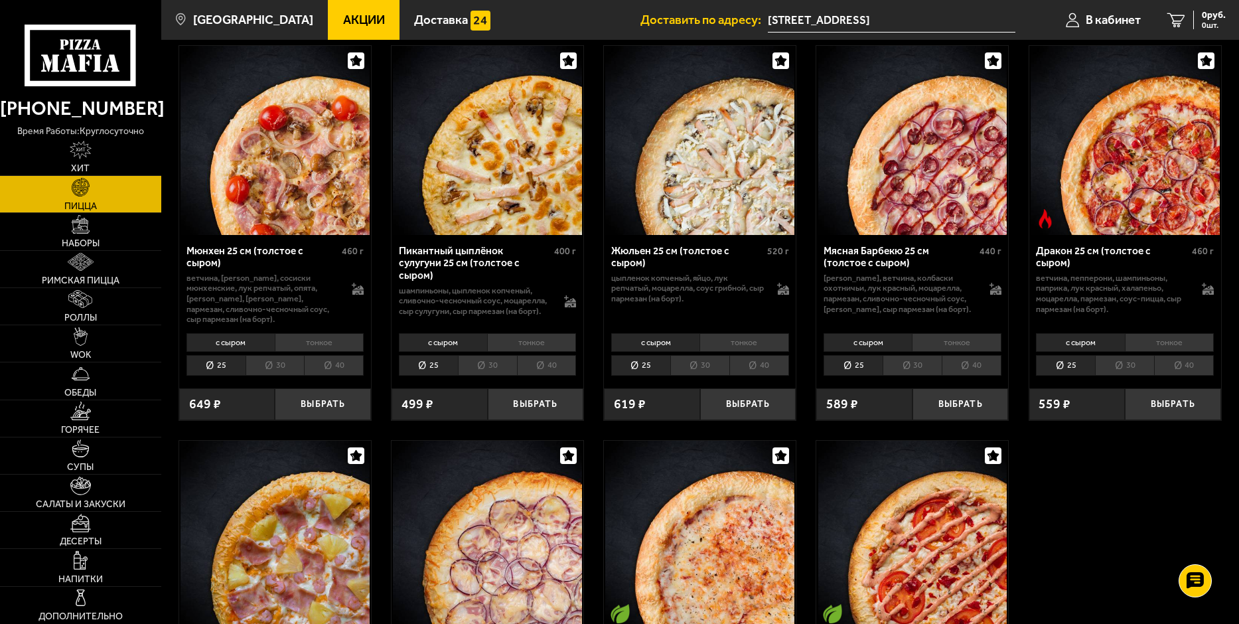
scroll to position [1791, 0]
